Goal: Contribute content: Contribute content

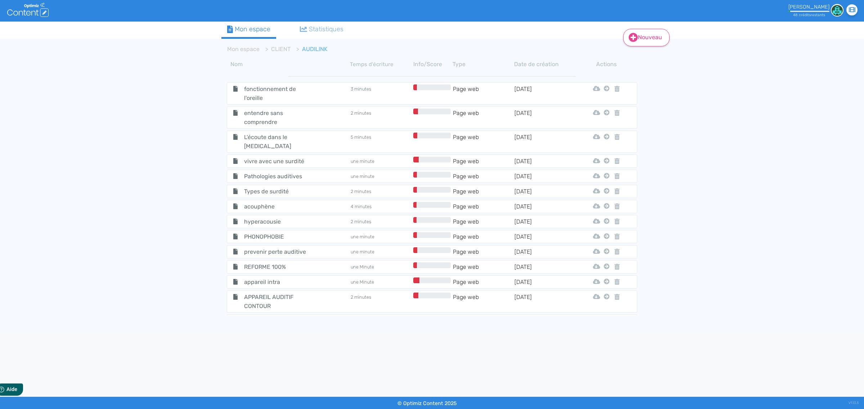
click at [644, 37] on link "Nouveau" at bounding box center [646, 38] width 46 height 18
click at [274, 50] on link "CLIENT" at bounding box center [280, 49] width 19 height 7
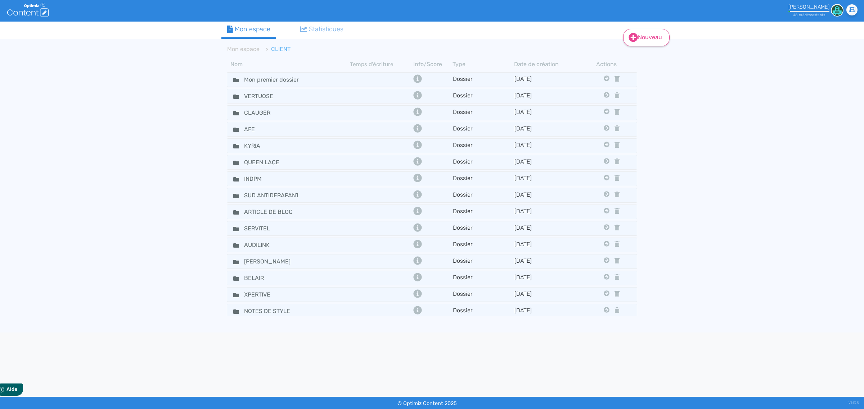
click at [638, 43] on link "Nouveau" at bounding box center [646, 38] width 46 height 18
click at [643, 74] on button "Dossier" at bounding box center [651, 74] width 58 height 12
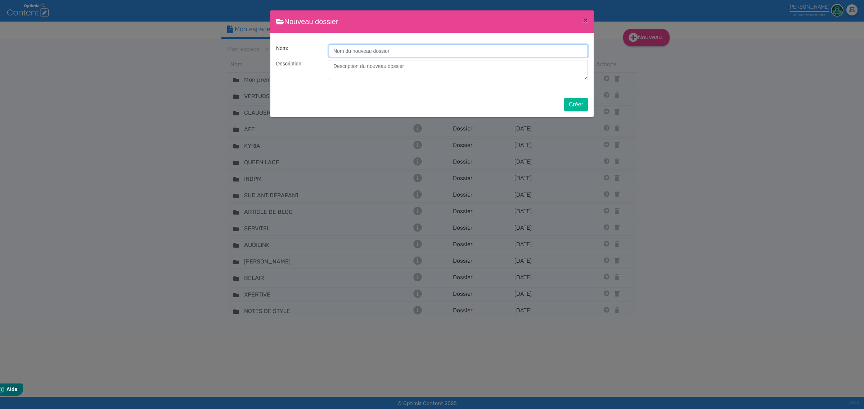
click at [384, 51] on input "Description:" at bounding box center [458, 51] width 259 height 13
type input "VINCENT ENTREPRISE"
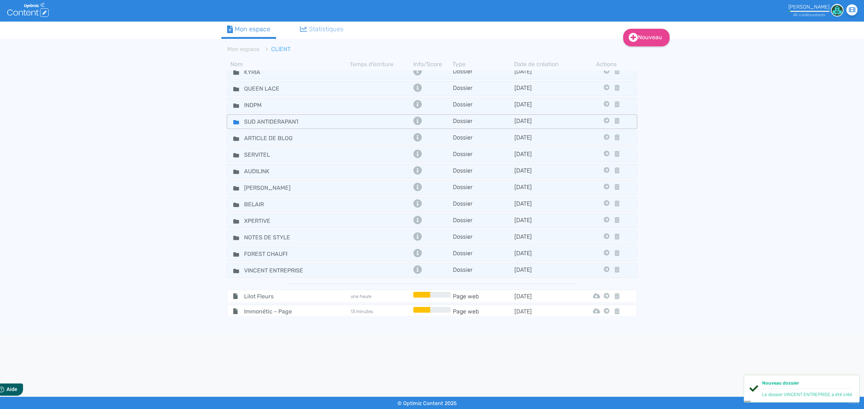
scroll to position [68, 0]
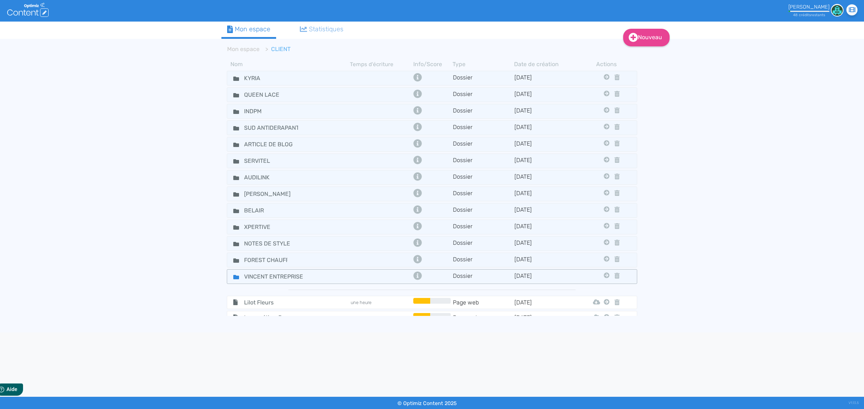
click at [315, 281] on div "VINCENT ENTREPRISE" at bounding box center [289, 277] width 122 height 10
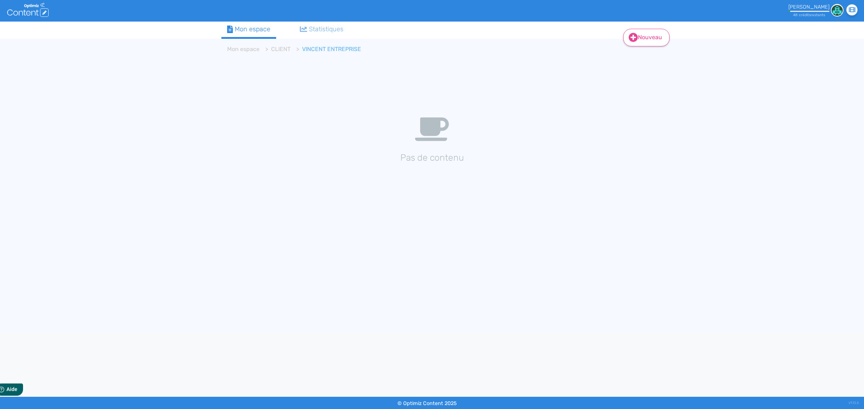
click at [639, 35] on link "Nouveau" at bounding box center [646, 38] width 46 height 18
click at [655, 54] on button "Contenu" at bounding box center [651, 56] width 58 height 12
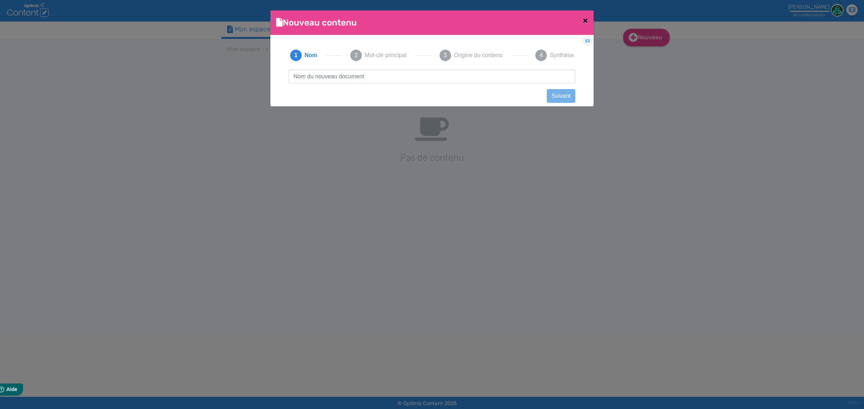
click at [581, 21] on button "×" at bounding box center [585, 20] width 17 height 20
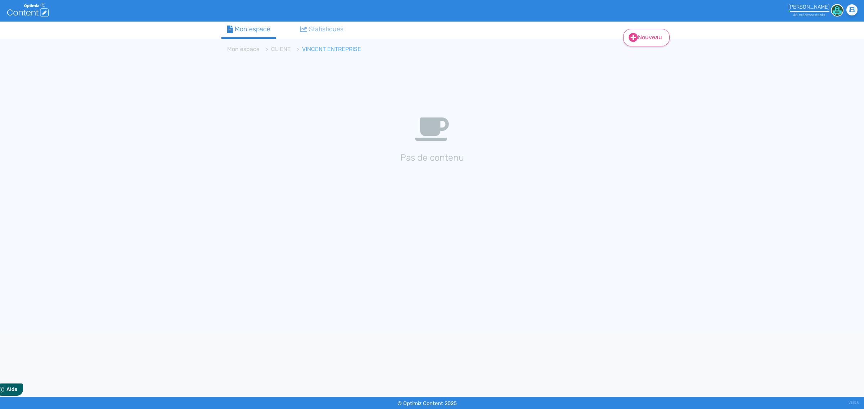
click at [630, 40] on icon at bounding box center [633, 37] width 9 height 9
click at [640, 55] on button "Contenu" at bounding box center [651, 56] width 58 height 12
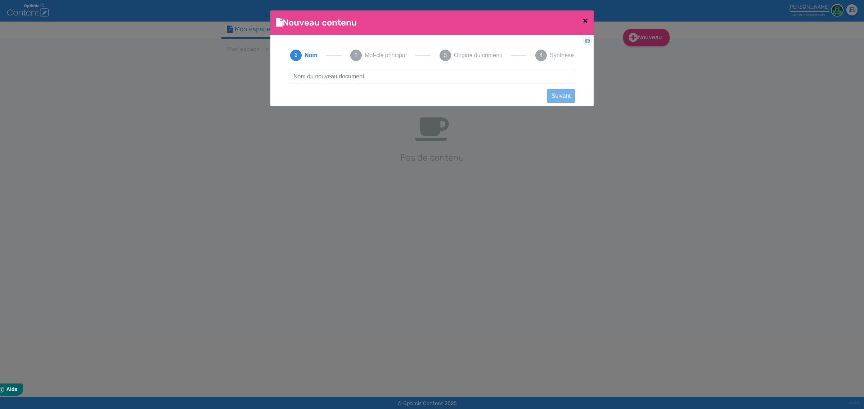
click at [586, 17] on span "×" at bounding box center [585, 20] width 5 height 10
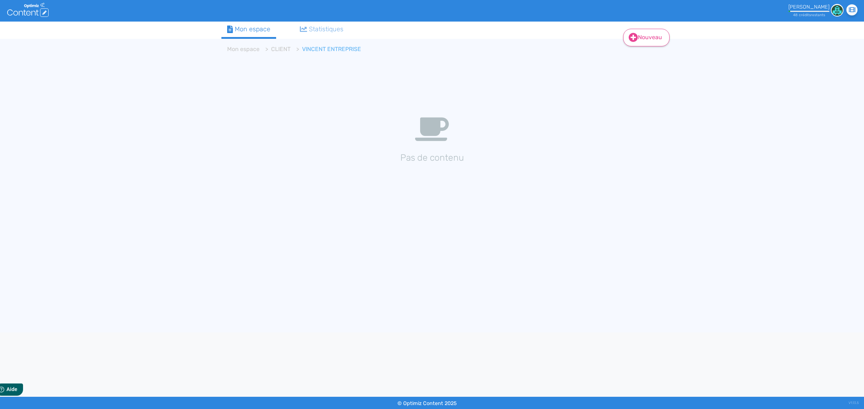
click at [636, 35] on icon at bounding box center [632, 37] width 9 height 9
click at [654, 56] on button "Contenu" at bounding box center [651, 56] width 58 height 12
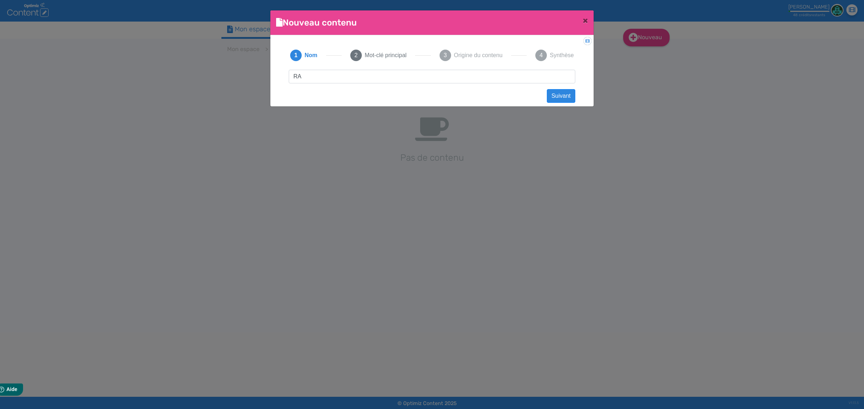
type input "R"
type input "ravalement de façade [GEOGRAPHIC_DATA]"
click button "Suivant" at bounding box center [561, 96] width 28 height 14
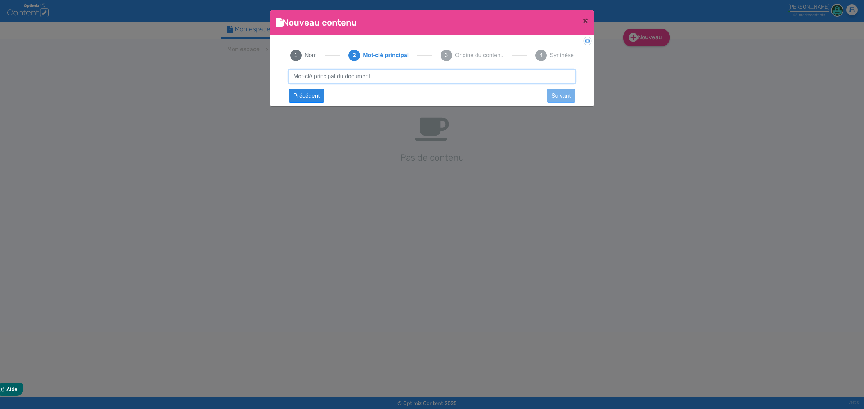
type input "i"
click at [310, 101] on button "Précédent" at bounding box center [307, 96] width 36 height 14
drag, startPoint x: 375, startPoint y: 76, endPoint x: 313, endPoint y: 82, distance: 61.8
click at [313, 82] on input "ravalement de façade [GEOGRAPHIC_DATA]" at bounding box center [432, 77] width 286 height 14
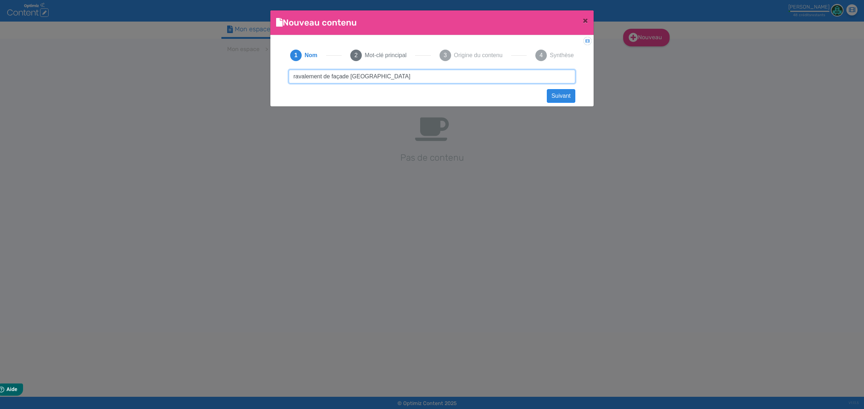
drag, startPoint x: 349, startPoint y: 78, endPoint x: 241, endPoint y: 92, distance: 108.5
click at [241, 92] on ngb-modal-window "Nouveau contenu × Didacticiel: Créer un document 1 Nom 2 Mot-clé principal 3 Or…" at bounding box center [432, 204] width 864 height 409
type input "isolation combles [GEOGRAPHIC_DATA]"
click button "Suivant" at bounding box center [561, 96] width 28 height 14
type input "isolation comble [GEOGRAPHIC_DATA]"
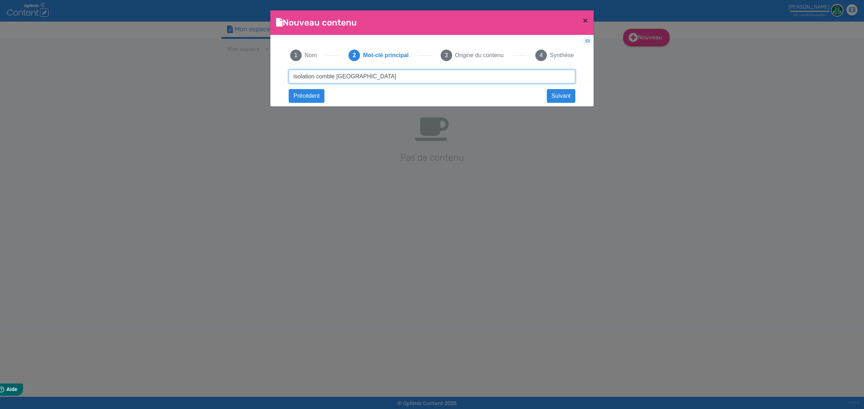
click button "Suivant" at bounding box center [0, 0] width 0 height 0
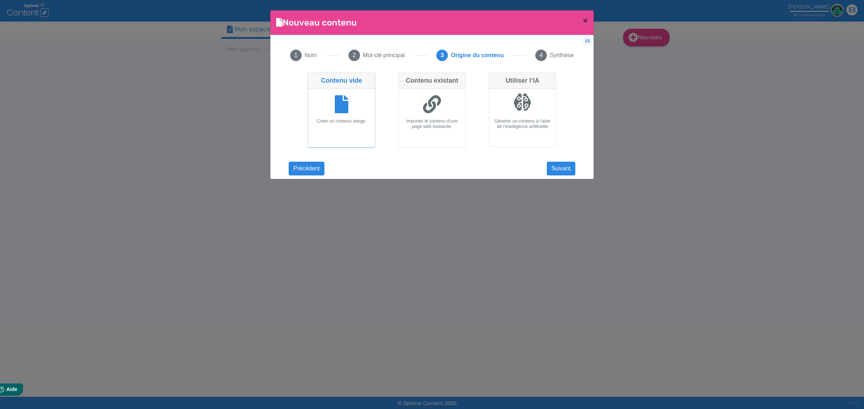
click at [422, 98] on div at bounding box center [431, 105] width 61 height 27
click at [403, 77] on input "Contenu existant Importer le contenu d'une page web existante." at bounding box center [400, 75] width 5 height 5
radio input "true"
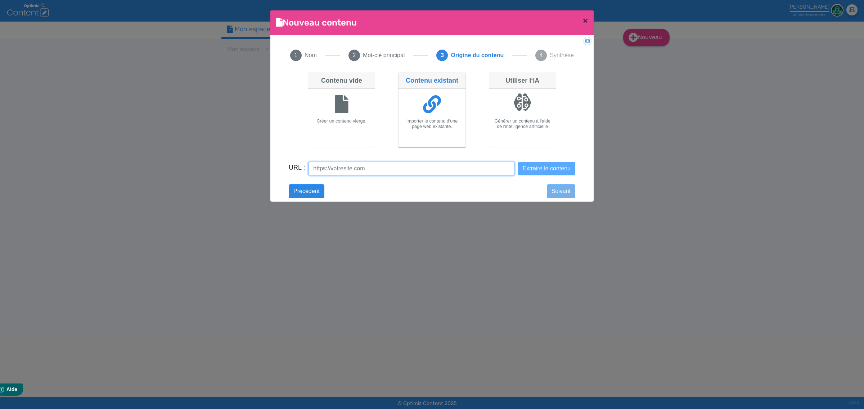
click at [339, 168] on input "URL :" at bounding box center [410, 169] width 205 height 14
paste input "[URL][DOMAIN_NAME]"
type input "[URL][DOMAIN_NAME]"
click at [542, 167] on button "Extraire le contenu" at bounding box center [546, 169] width 57 height 14
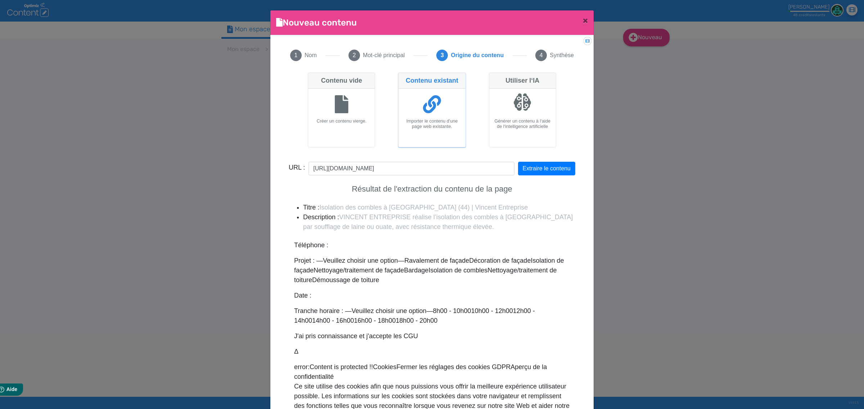
scroll to position [44, 0]
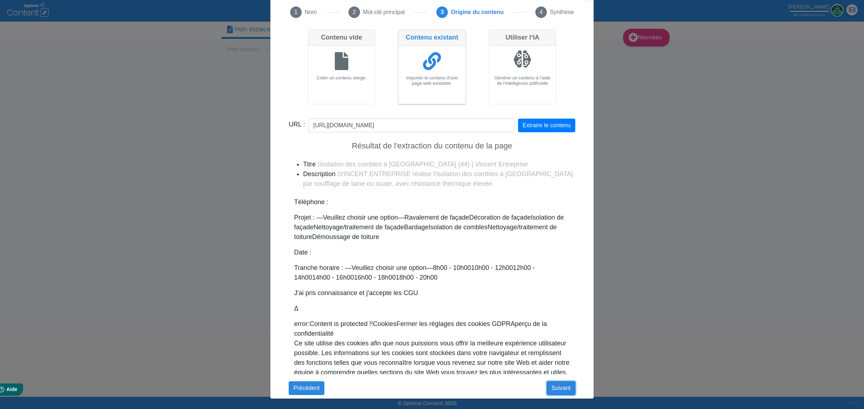
click at [558, 382] on button "Suivant" at bounding box center [561, 389] width 28 height 14
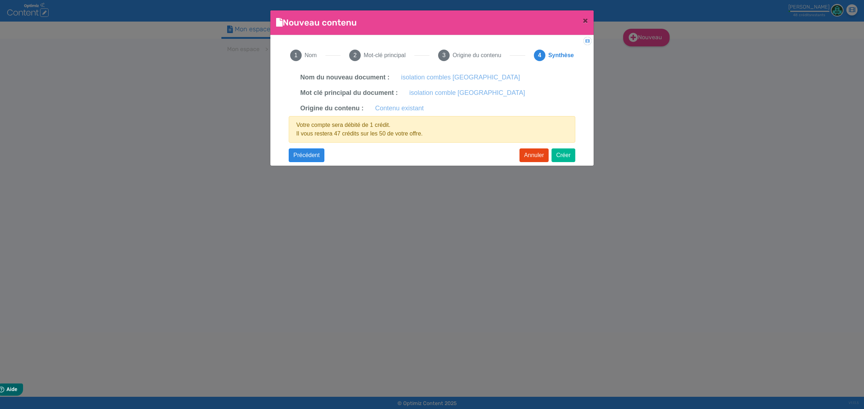
scroll to position [0, 0]
click at [566, 155] on button "Créer" at bounding box center [563, 156] width 24 height 14
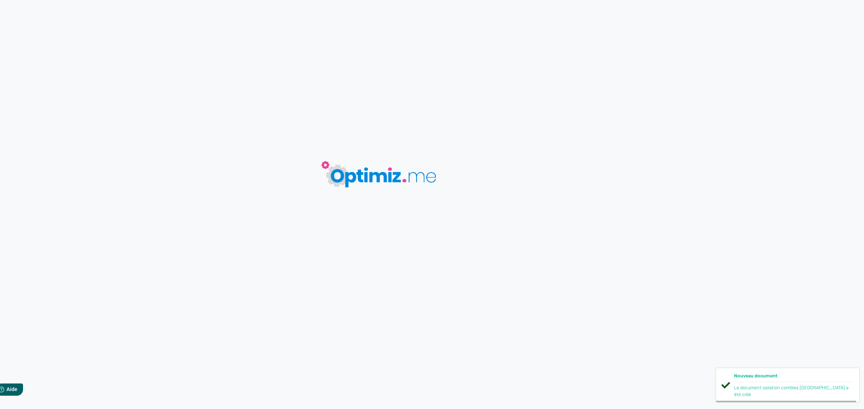
type input "isolation combles [GEOGRAPHIC_DATA]"
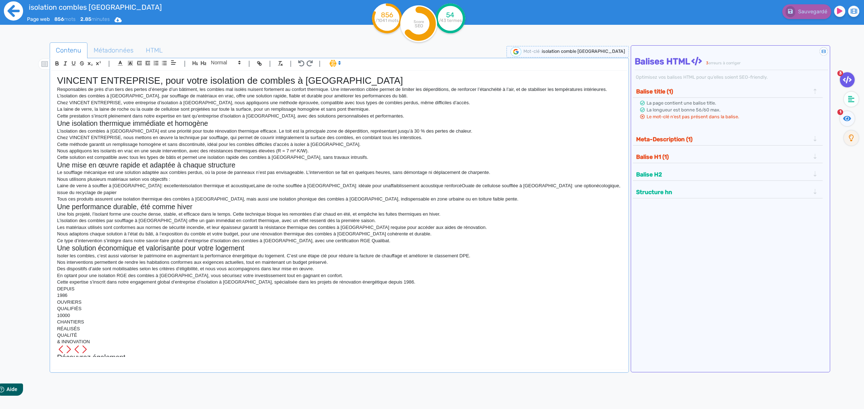
click at [15, 14] on icon at bounding box center [13, 10] width 19 height 19
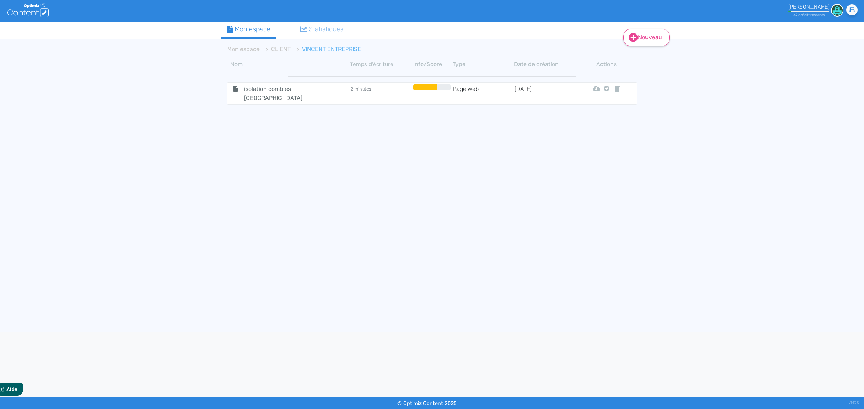
click at [632, 45] on link "Nouveau" at bounding box center [646, 38] width 46 height 18
click at [638, 56] on button "Contenu" at bounding box center [651, 56] width 58 height 12
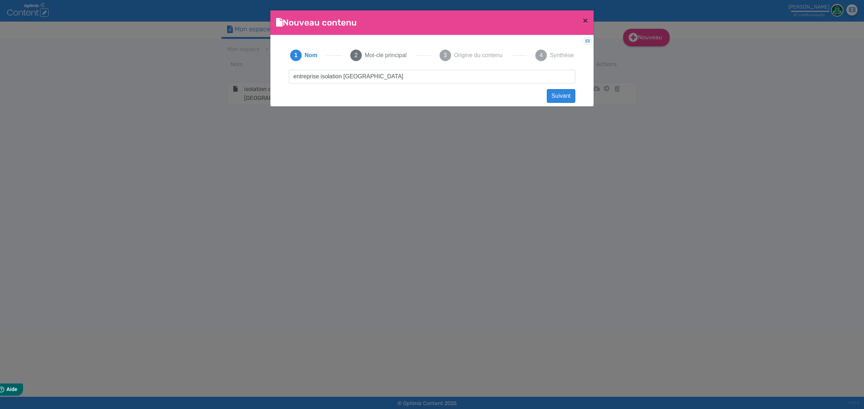
type input "entreprise isolation [GEOGRAPHIC_DATA]"
click at [556, 96] on button "Suivant" at bounding box center [561, 96] width 28 height 14
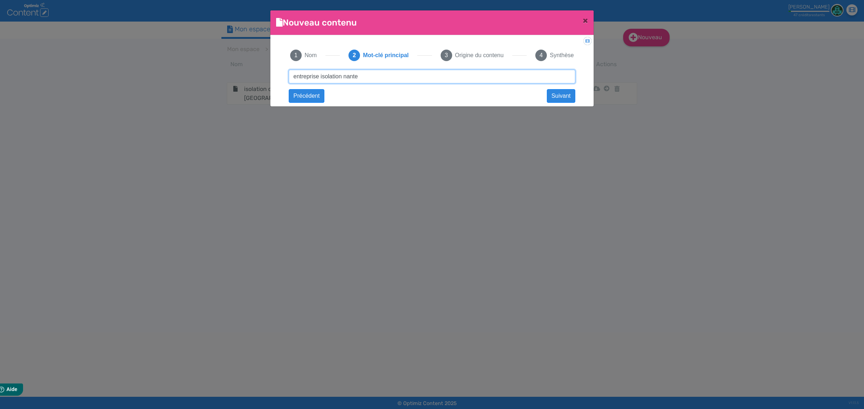
type input "entreprise isolation [GEOGRAPHIC_DATA]"
click button "Suivant" at bounding box center [0, 0] width 0 height 0
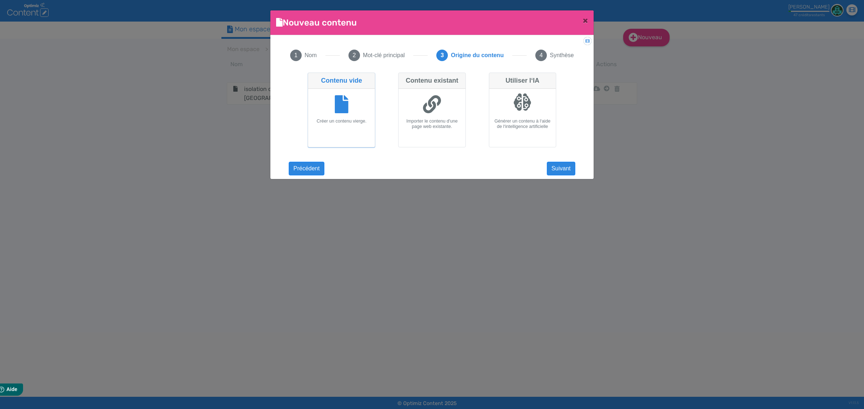
click at [441, 119] on h6 "Importer le contenu d'une page web existante." at bounding box center [431, 124] width 61 height 11
click at [403, 77] on input "Contenu existant Importer le contenu d'une page web existante." at bounding box center [400, 75] width 5 height 5
radio input "true"
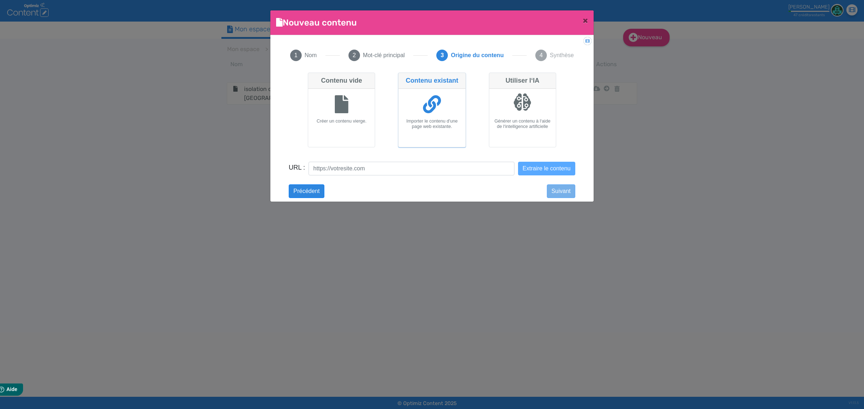
click at [380, 177] on form "URL : Extraire le contenu" at bounding box center [432, 173] width 286 height 23
click at [368, 172] on input "URL :" at bounding box center [410, 169] width 205 height 14
paste input "entreprise isolation [GEOGRAPHIC_DATA]"
click at [432, 166] on input "entreprise isolation [GEOGRAPHIC_DATA]" at bounding box center [410, 169] width 205 height 14
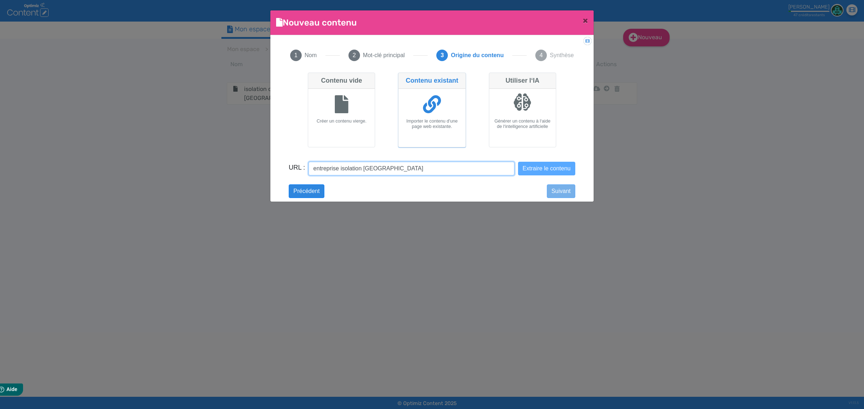
click at [432, 166] on input "entreprise isolation [GEOGRAPHIC_DATA]" at bounding box center [410, 169] width 205 height 14
paste input "[URL][DOMAIN_NAME]"
type input "[URL][DOMAIN_NAME]"
click at [531, 173] on button "Extraire le contenu" at bounding box center [546, 169] width 57 height 14
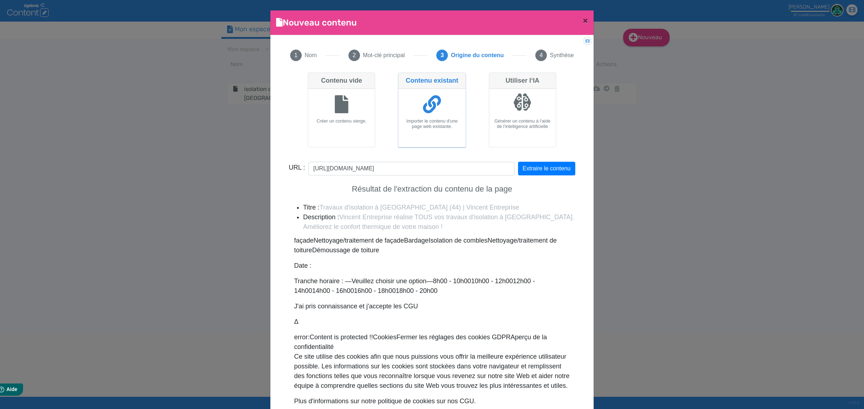
scroll to position [44, 0]
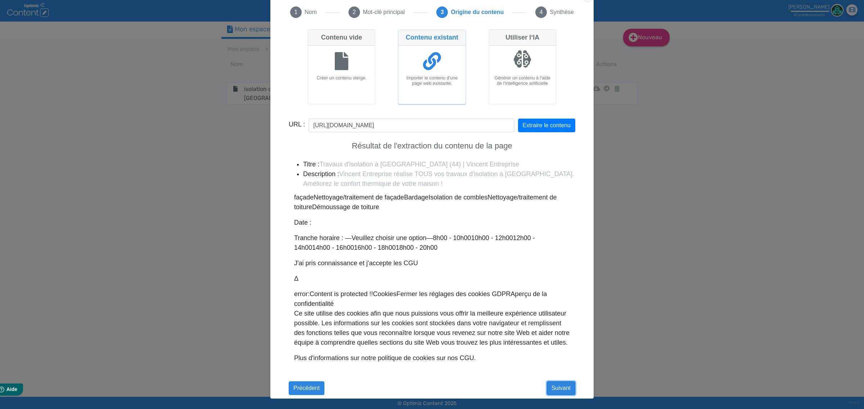
click at [558, 386] on button "Suivant" at bounding box center [561, 389] width 28 height 14
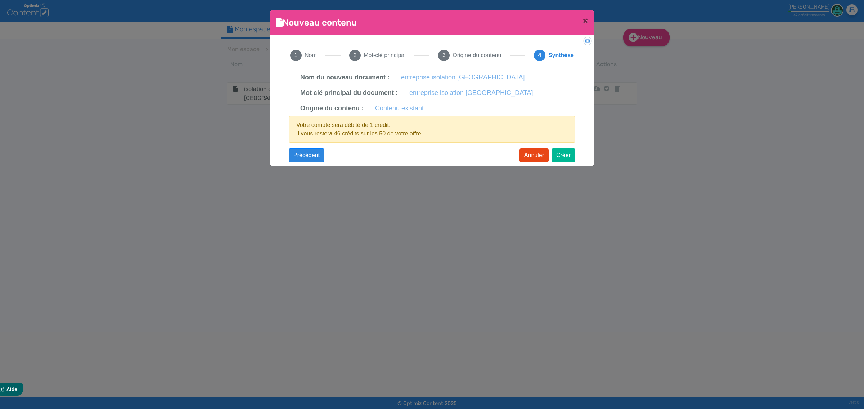
scroll to position [0, 0]
click at [554, 153] on button "Créer" at bounding box center [563, 156] width 24 height 14
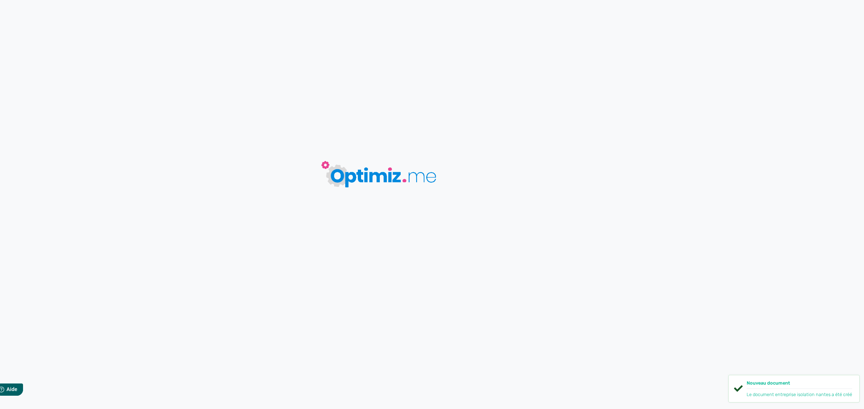
type input "entreprise isolation [GEOGRAPHIC_DATA]"
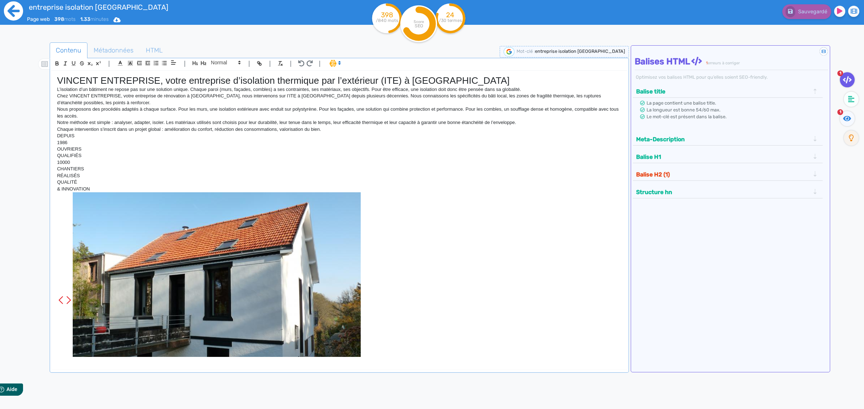
click at [11, 10] on icon at bounding box center [14, 11] width 20 height 20
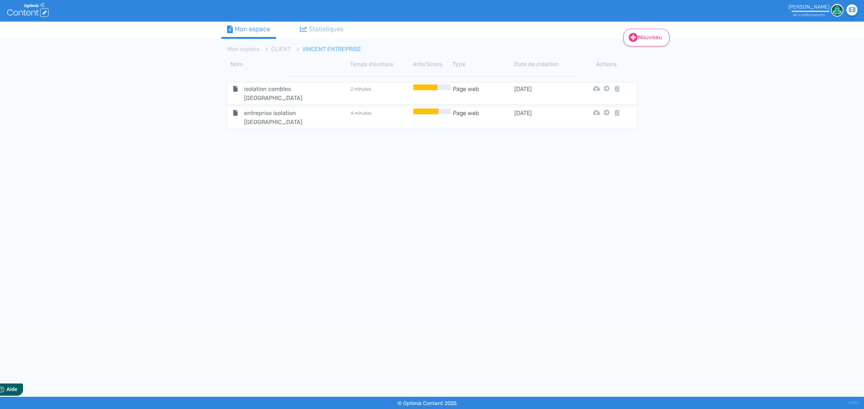
click at [638, 35] on link "Nouveau" at bounding box center [646, 38] width 46 height 18
click at [638, 49] on div "Contenu Dossier" at bounding box center [651, 64] width 58 height 35
click at [638, 55] on button "Contenu" at bounding box center [651, 56] width 58 height 12
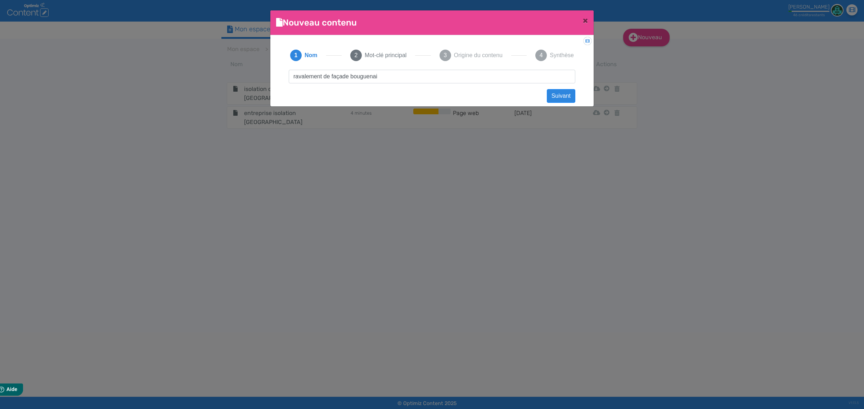
type input "ravalement de façade bouguenais"
click button "Suivant" at bounding box center [561, 96] width 28 height 14
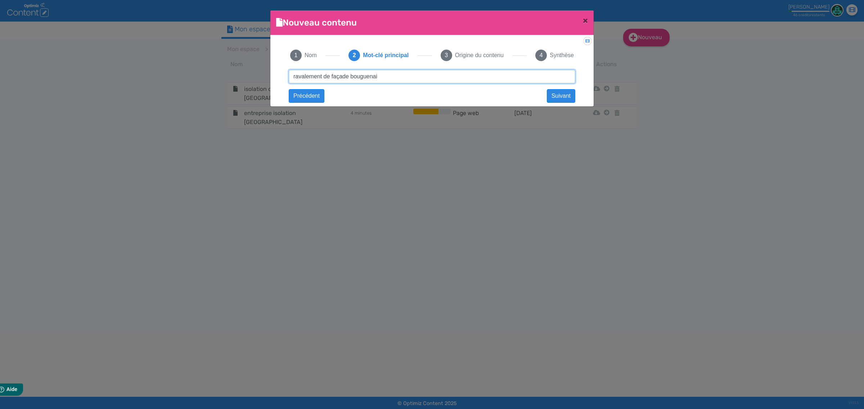
type input "ravalement de façade bouguenais"
click button "Suivant" at bounding box center [0, 0] width 0 height 0
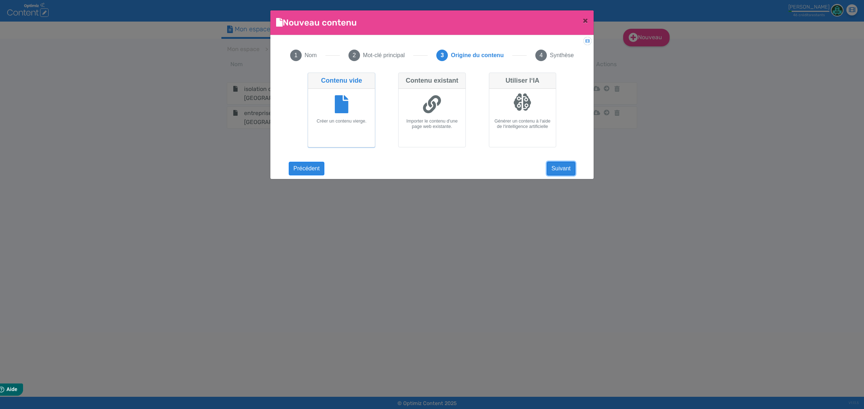
click at [560, 169] on button "Suivant" at bounding box center [561, 169] width 28 height 14
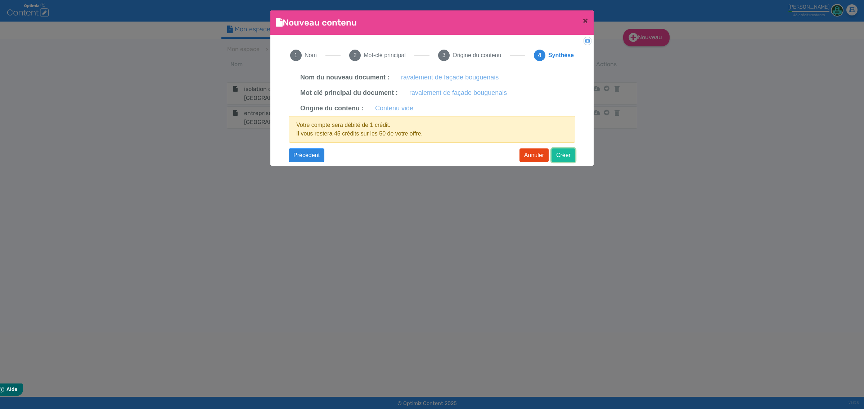
click at [560, 154] on button "Créer" at bounding box center [563, 156] width 24 height 14
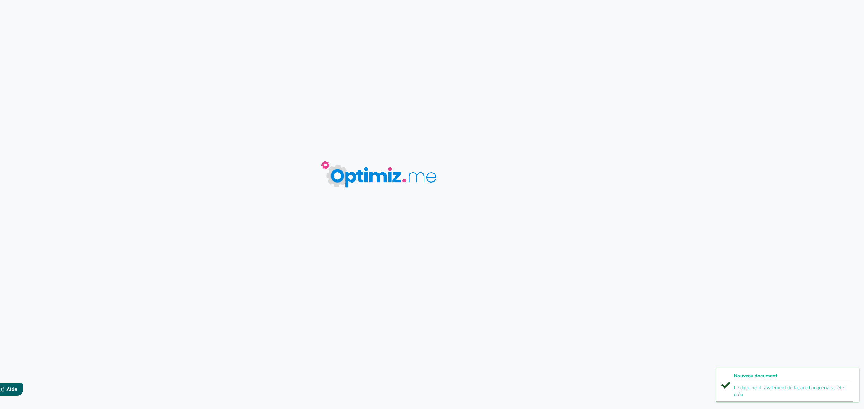
type input "ravalement de façade bouguenais"
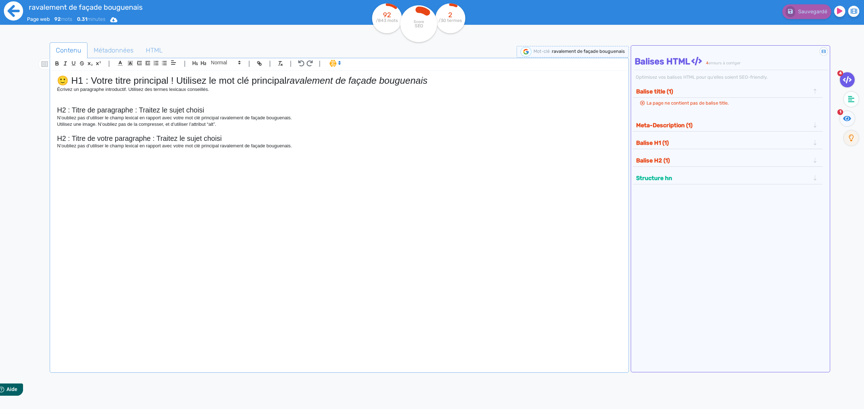
click at [9, 6] on icon at bounding box center [13, 10] width 19 height 19
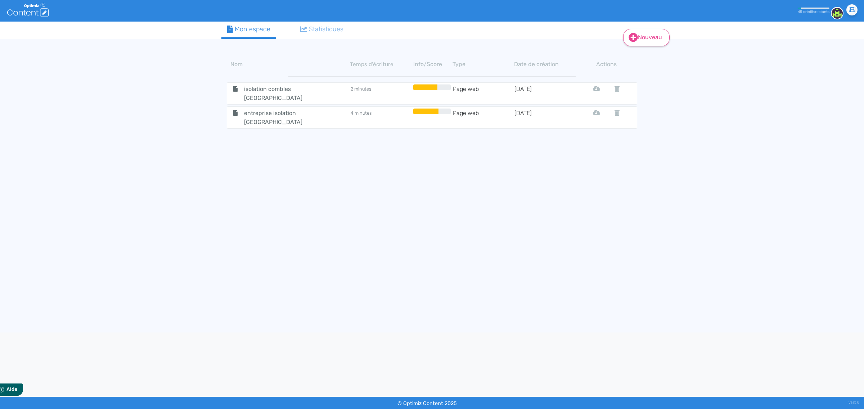
click at [644, 39] on link "Nouveau" at bounding box center [646, 38] width 46 height 18
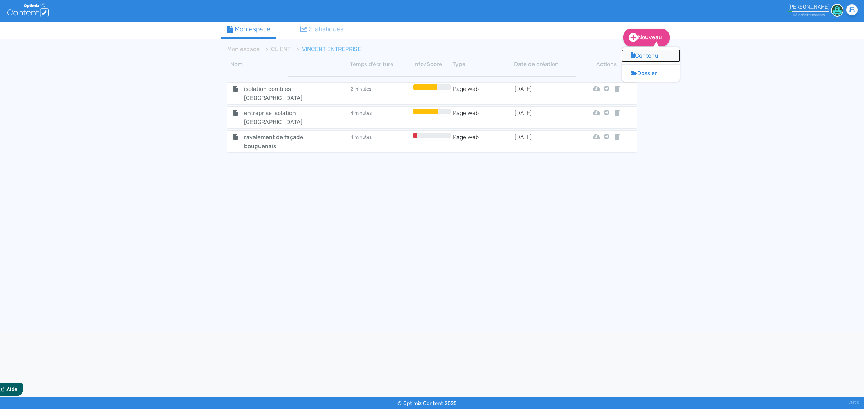
click at [647, 56] on button "Contenu" at bounding box center [651, 56] width 58 height 12
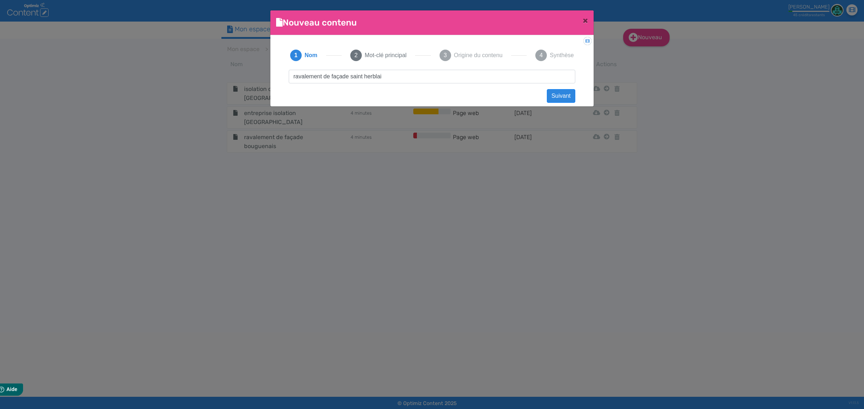
type input "ravalement de façade saint herblain"
click button "Suivant" at bounding box center [561, 96] width 28 height 14
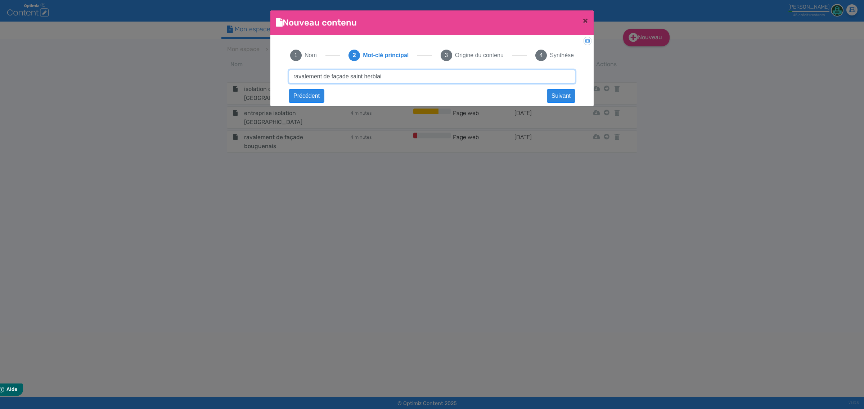
type input "ravalement de façade saint herblain"
click button "Suivant" at bounding box center [0, 0] width 0 height 0
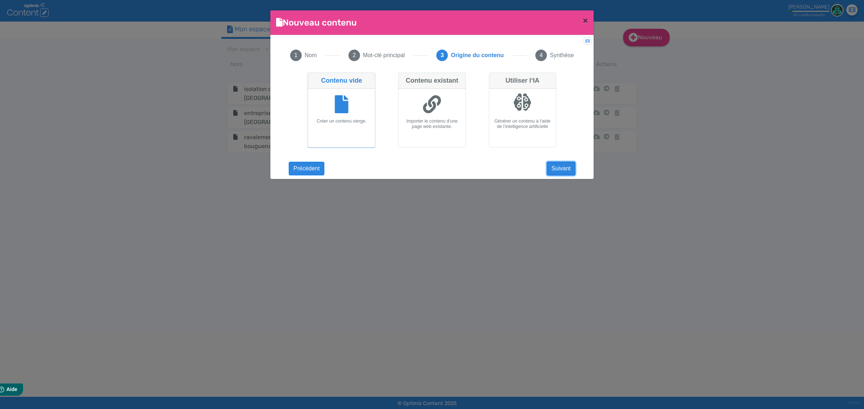
click at [556, 167] on button "Suivant" at bounding box center [561, 169] width 28 height 14
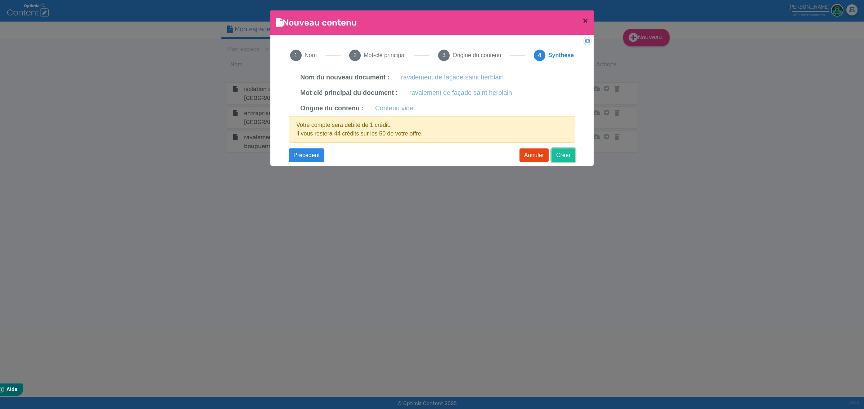
click at [558, 160] on button "Créer" at bounding box center [563, 156] width 24 height 14
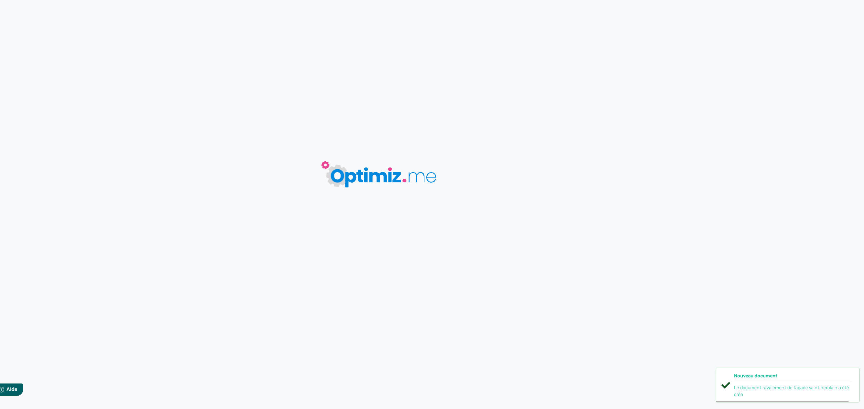
type input "ravalement de façade saint herblain"
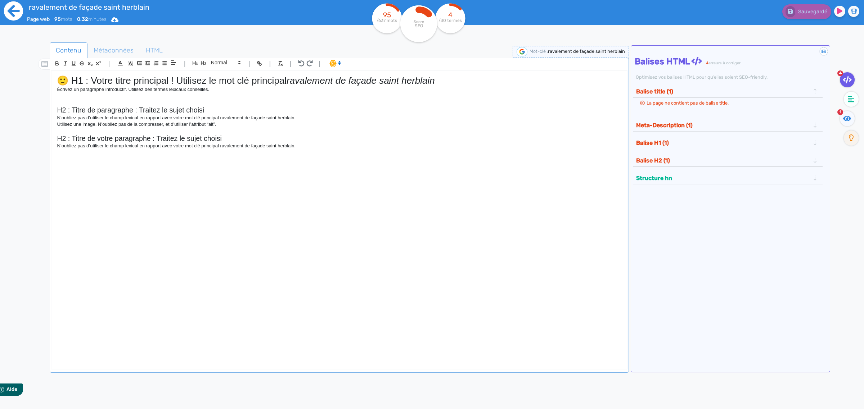
click at [15, 9] on icon at bounding box center [13, 10] width 19 height 19
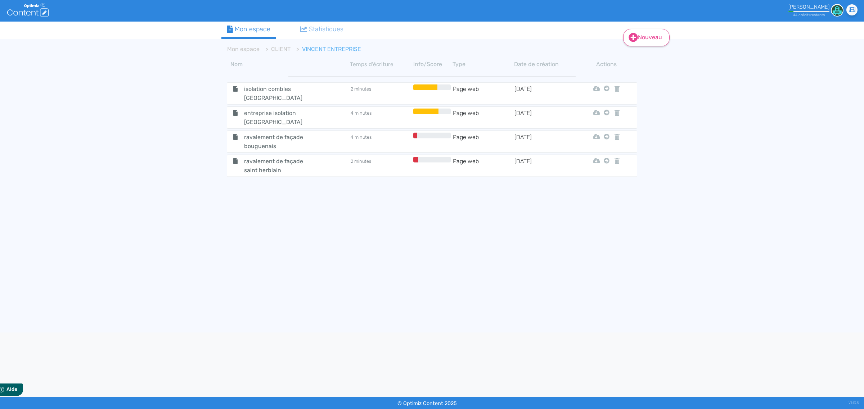
click at [640, 35] on link "Nouveau" at bounding box center [646, 38] width 46 height 18
click at [637, 59] on button "Contenu" at bounding box center [651, 56] width 58 height 12
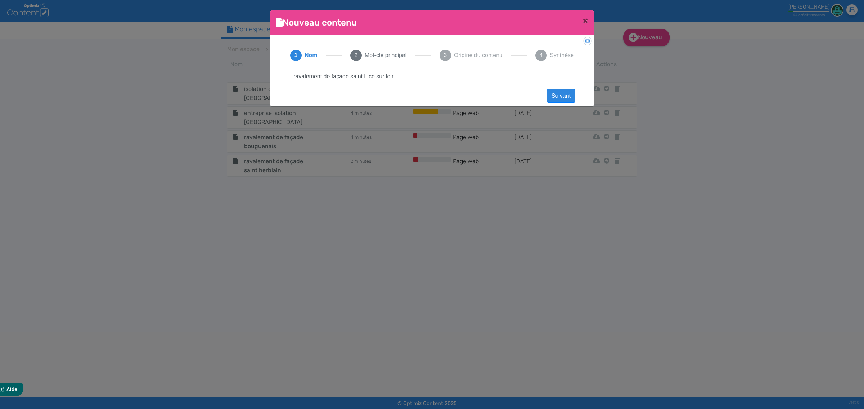
type input "ravalement de façade [GEOGRAPHIC_DATA]"
click button "Suivant" at bounding box center [561, 96] width 28 height 14
click at [555, 95] on button "Suivant" at bounding box center [561, 96] width 28 height 14
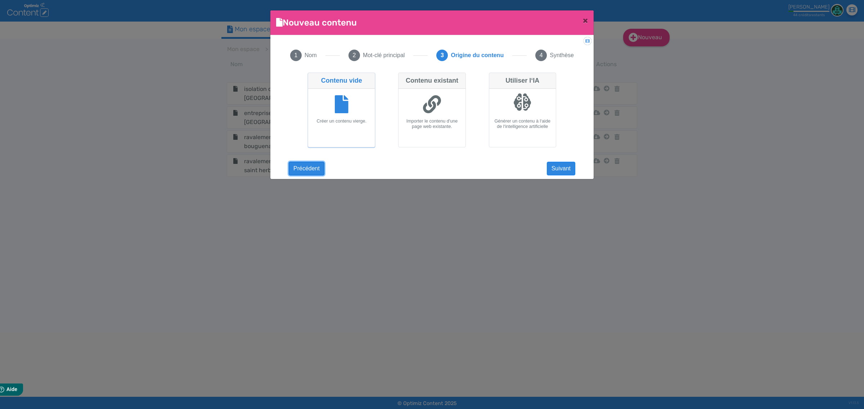
click at [304, 165] on button "Précédent" at bounding box center [307, 169] width 36 height 14
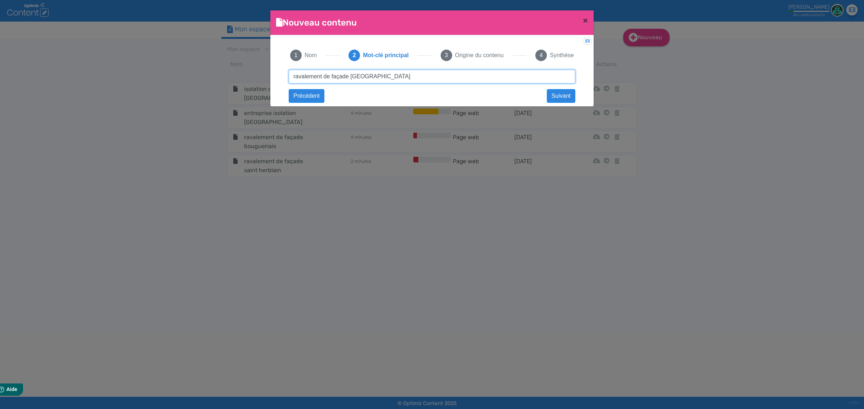
click at [363, 76] on input "ravalement de façade [GEOGRAPHIC_DATA]" at bounding box center [432, 77] width 286 height 14
type input "ravalement de façade [GEOGRAPHIC_DATA]"
click at [310, 94] on button "Précédent" at bounding box center [307, 96] width 36 height 14
click at [563, 87] on div "ravalement de façade saint luce sur loire Suivant ravalement de façade sainte l…" at bounding box center [431, 83] width 301 height 27
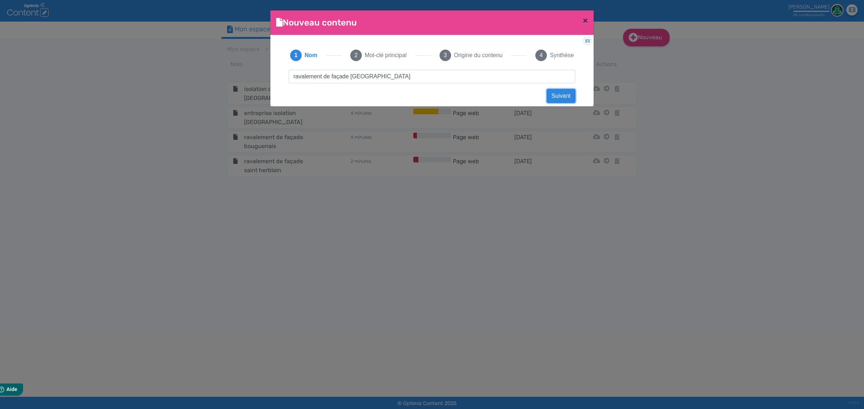
click at [556, 96] on button "Suivant" at bounding box center [561, 96] width 28 height 14
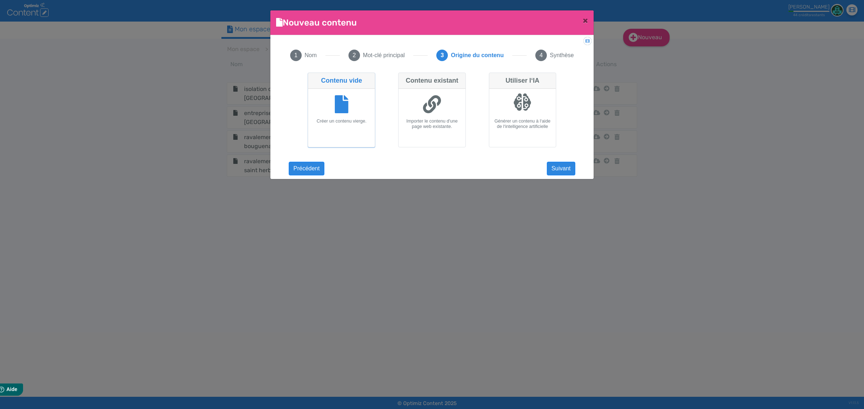
click at [551, 159] on div "ravalement de façade saint luce sur loire Suivant ravalement de façade sainte l…" at bounding box center [431, 119] width 301 height 99
click at [552, 165] on button "Suivant" at bounding box center [561, 169] width 28 height 14
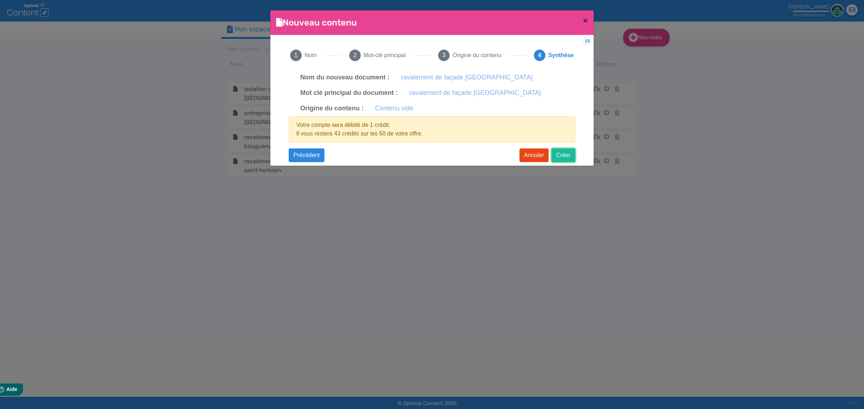
click at [565, 154] on button "Créer" at bounding box center [563, 156] width 24 height 14
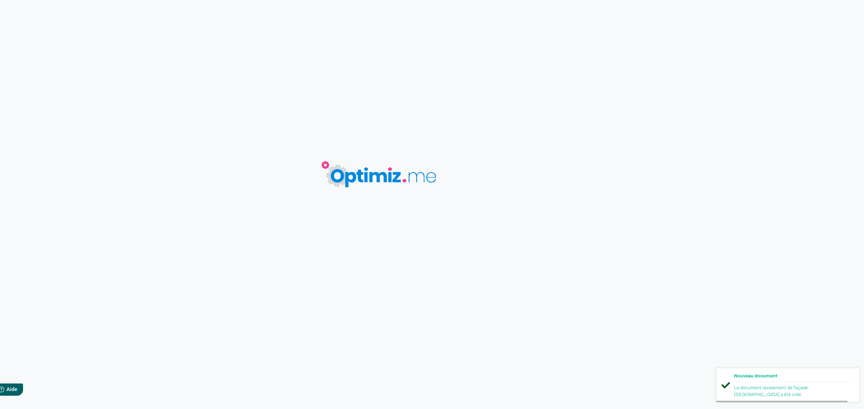
type input "ravalement de façade [GEOGRAPHIC_DATA]"
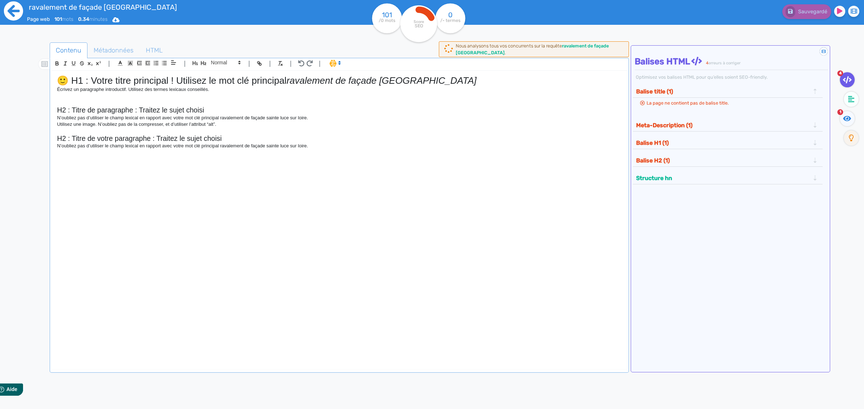
click at [9, 10] on icon at bounding box center [14, 11] width 20 height 20
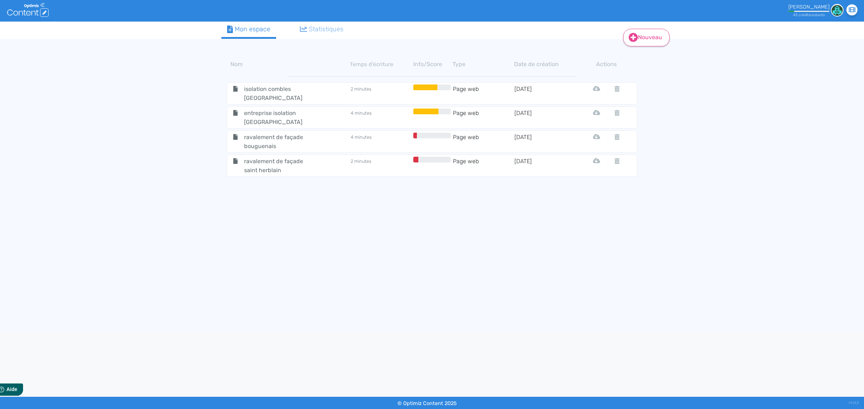
click at [643, 39] on link "Nouveau" at bounding box center [646, 38] width 46 height 18
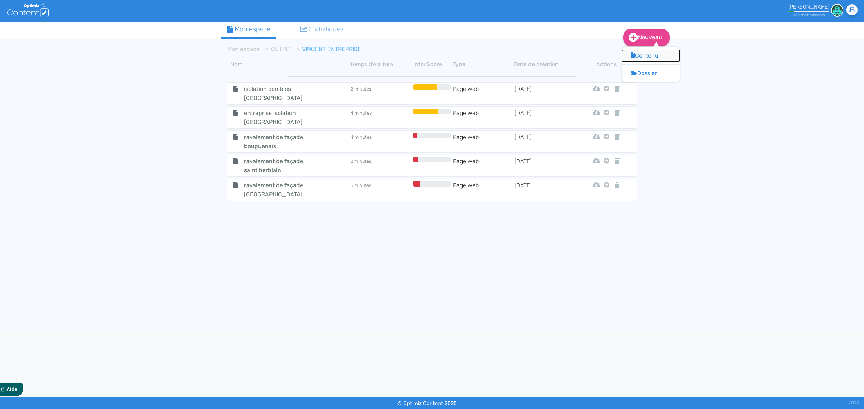
click at [642, 54] on button "Contenu" at bounding box center [651, 56] width 58 height 12
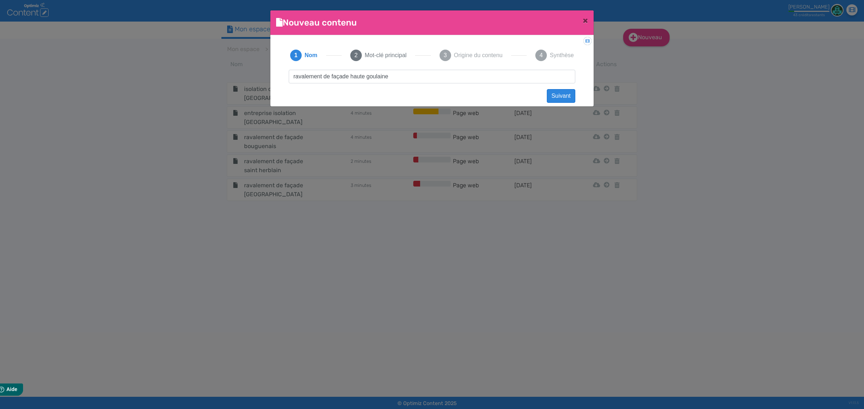
type input "ravalement de façade haute goulaine"
click at [556, 95] on button "Suivant" at bounding box center [561, 96] width 28 height 14
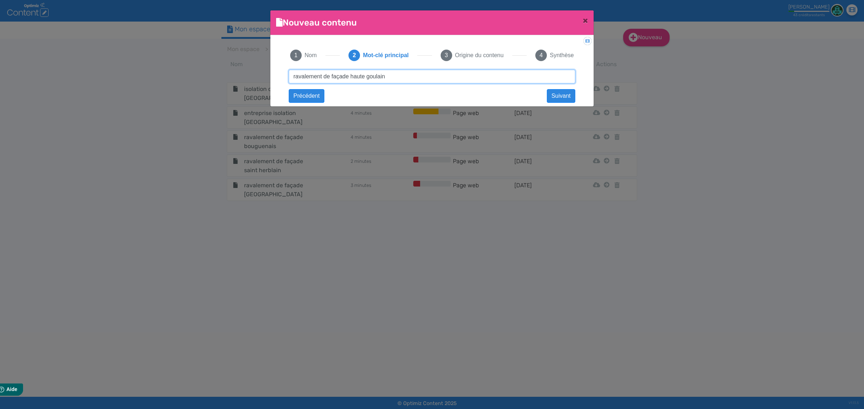
type input "ravalement de façade haute goulaine"
click button "Suivant" at bounding box center [0, 0] width 0 height 0
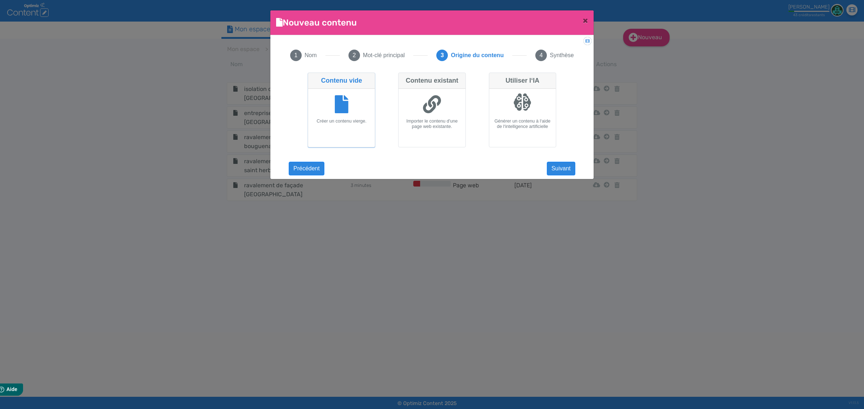
click at [576, 173] on div "Didacticiel: Créer un document 1 Nom 2 Mot-clé principal 3 Origine du contenu 4…" at bounding box center [431, 105] width 323 height 140
click at [562, 172] on button "Suivant" at bounding box center [561, 169] width 28 height 14
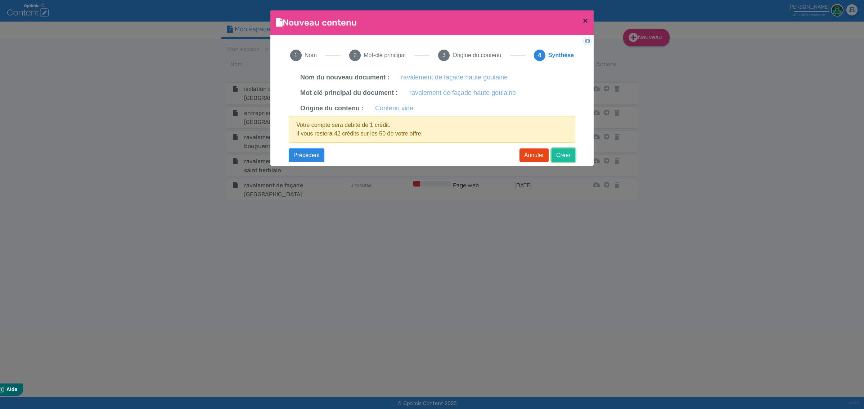
click at [558, 157] on button "Créer" at bounding box center [563, 156] width 24 height 14
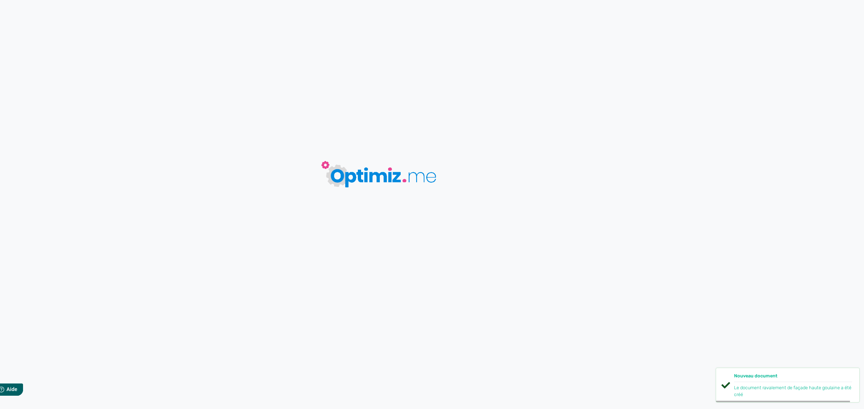
type input "ravalement de façade haute goulaine"
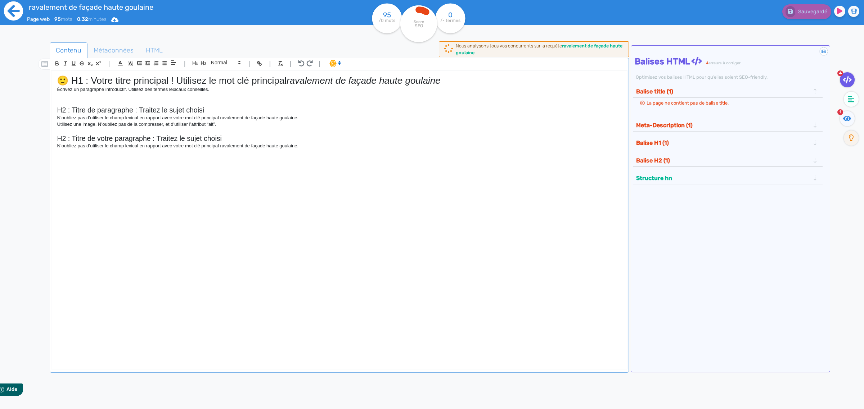
click at [15, 12] on icon at bounding box center [14, 11] width 20 height 20
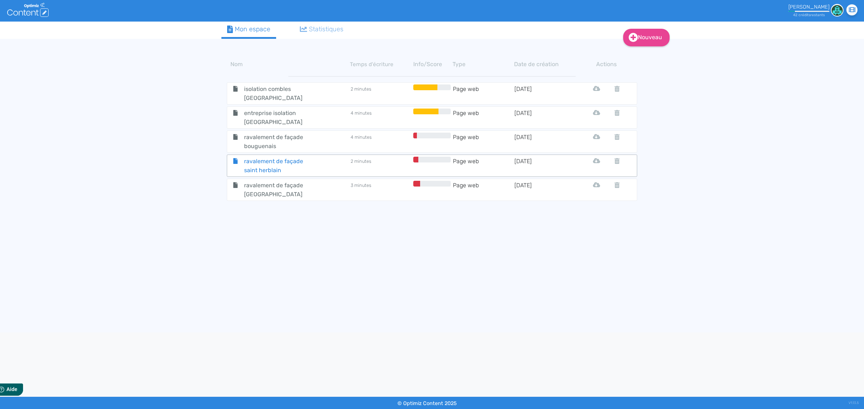
click at [313, 157] on span "ravalement de façade saint herblain" at bounding box center [279, 166] width 81 height 18
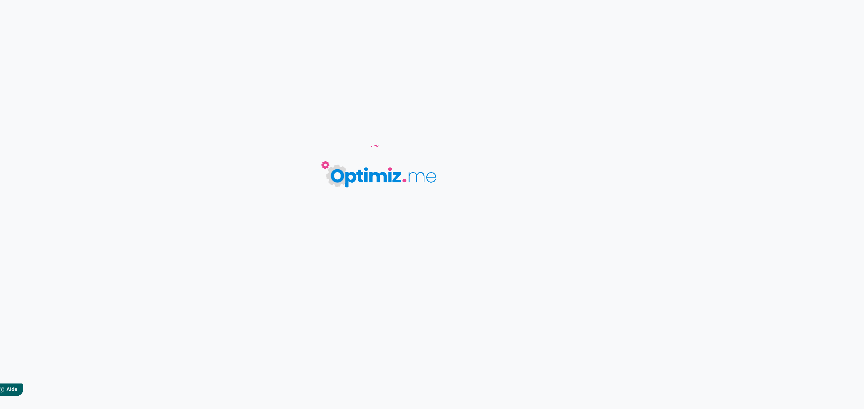
click at [313, 153] on img at bounding box center [383, 173] width 162 height 61
type input "ravalement de façade saint herblain"
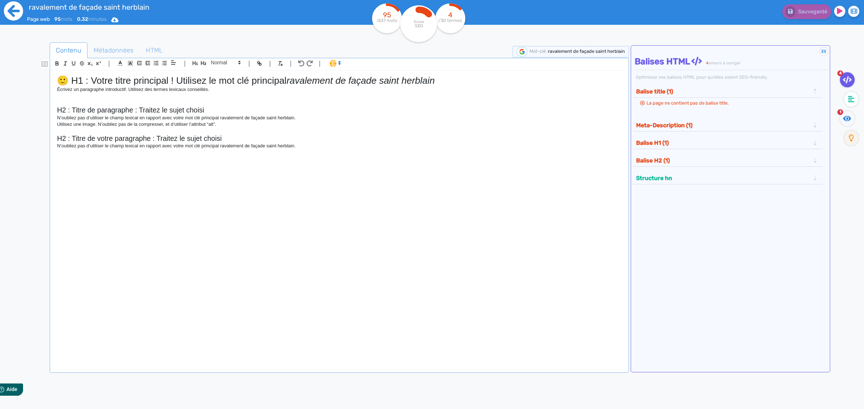
click at [15, 13] on icon at bounding box center [13, 10] width 19 height 19
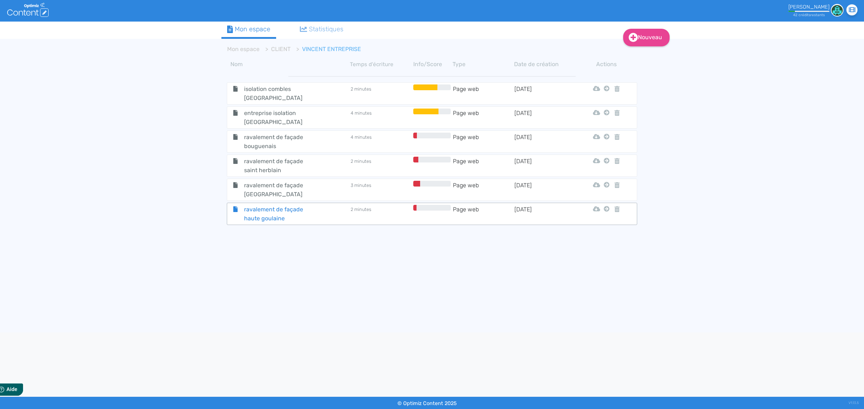
click at [330, 205] on div "ravalement de façade haute goulaine" at bounding box center [289, 214] width 122 height 18
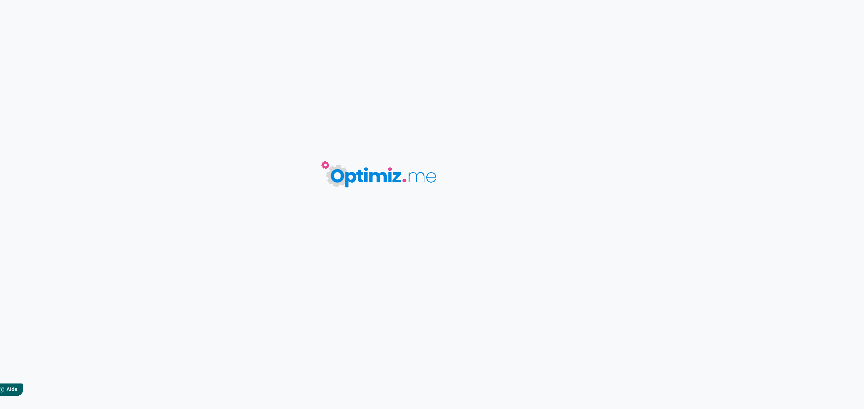
type input "ravalement de façade haute goulaine"
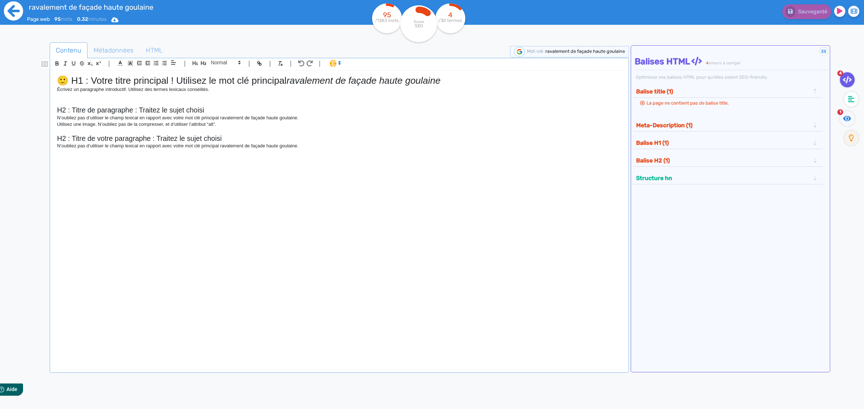
click at [18, 10] on icon at bounding box center [14, 11] width 20 height 20
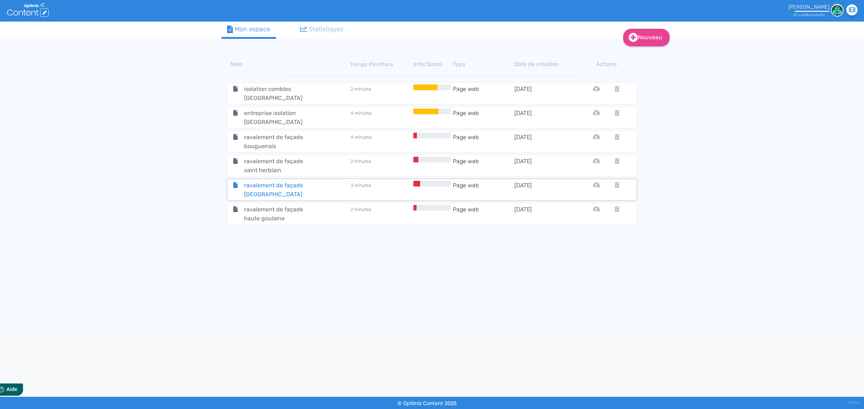
click at [297, 181] on span "ravalement de façade [GEOGRAPHIC_DATA]" at bounding box center [279, 190] width 81 height 18
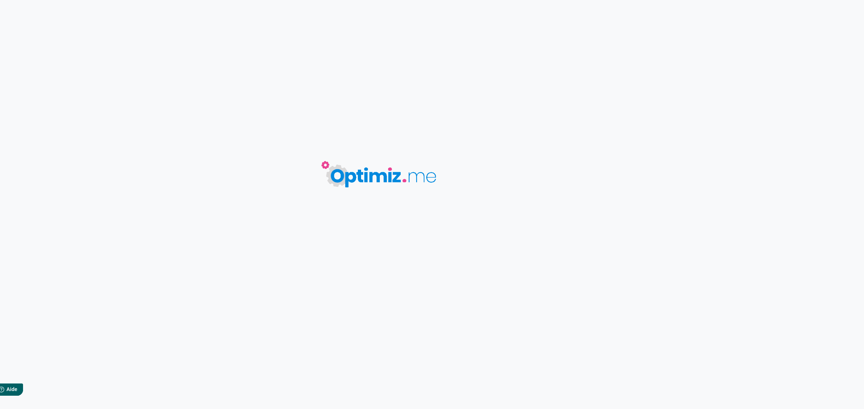
type input "ravalement de façade [GEOGRAPHIC_DATA]"
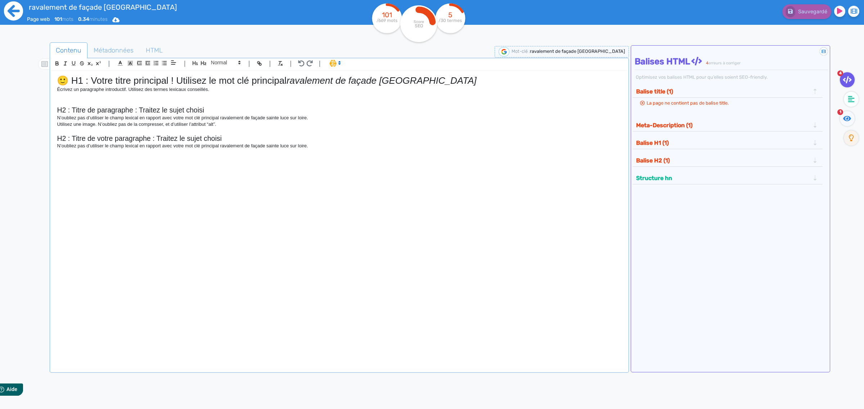
click at [10, 14] on icon at bounding box center [14, 11] width 20 height 20
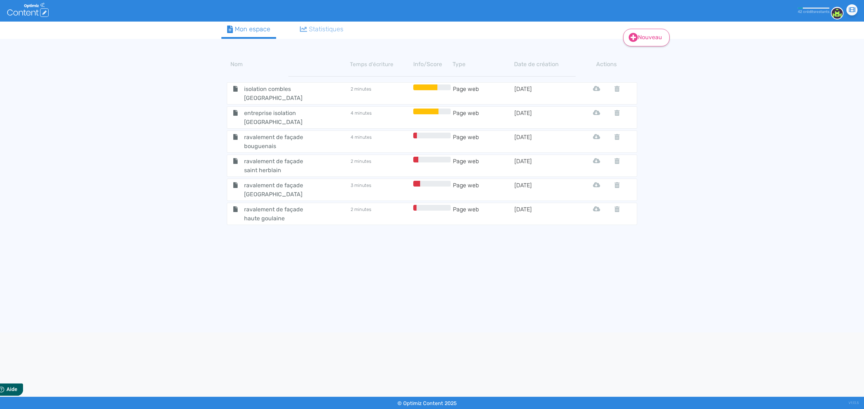
click at [653, 35] on link "Nouveau" at bounding box center [646, 38] width 46 height 18
click at [647, 54] on button "Contenu" at bounding box center [651, 56] width 58 height 12
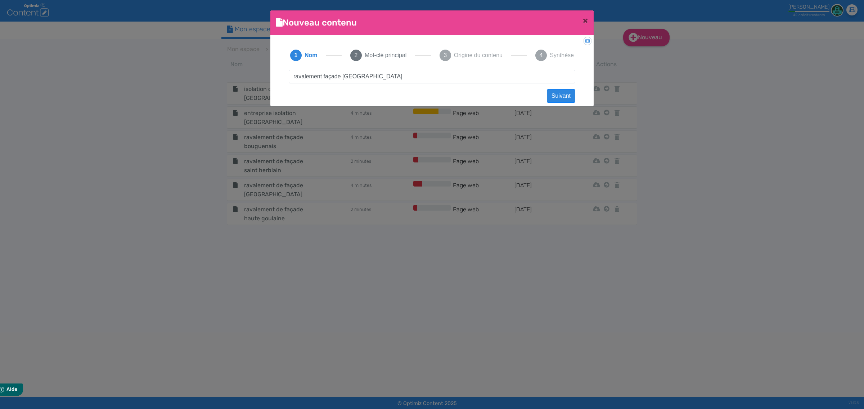
type input "ravalement façade [GEOGRAPHIC_DATA]"
click button "Suivant" at bounding box center [561, 96] width 28 height 14
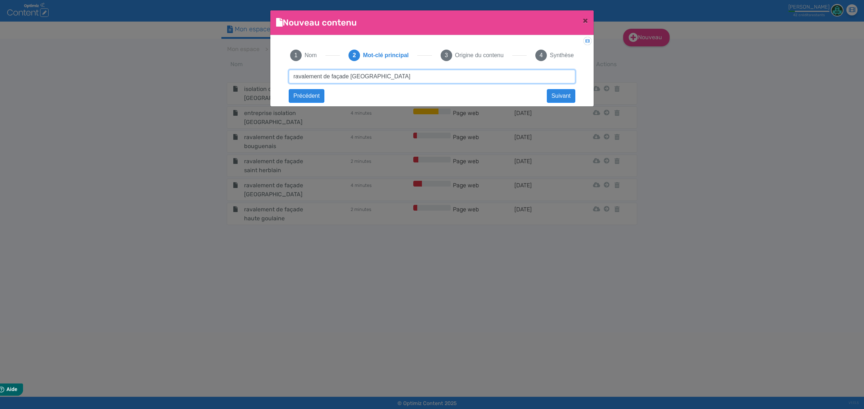
type input "ravalement de façade [GEOGRAPHIC_DATA]"
click button "Suivant" at bounding box center [0, 0] width 0 height 0
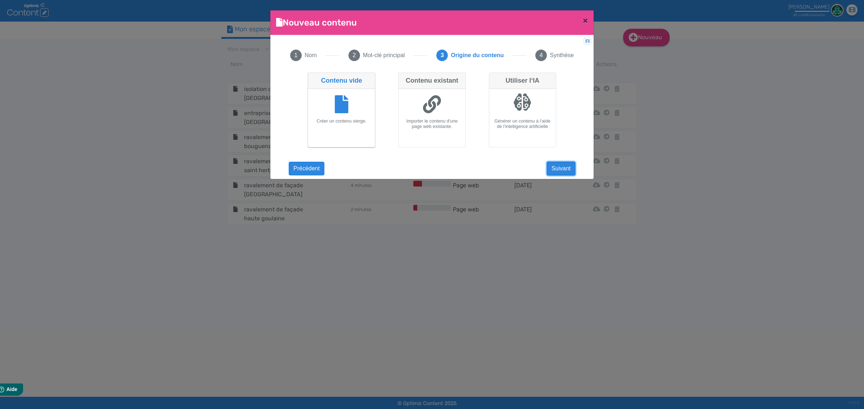
click at [566, 164] on button "Suivant" at bounding box center [561, 169] width 28 height 14
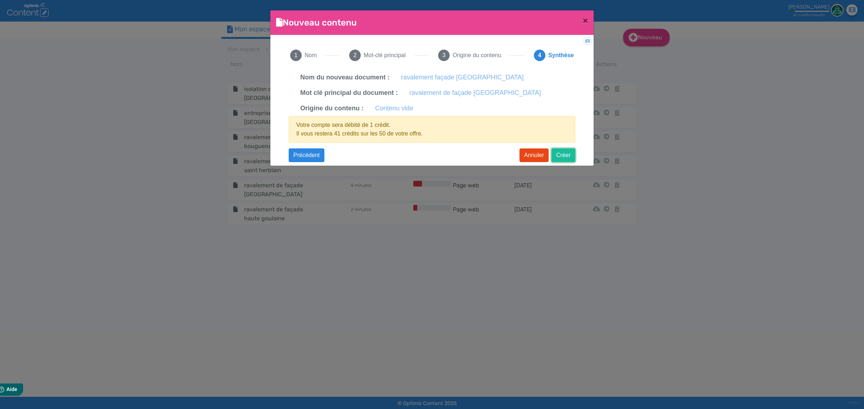
click at [562, 157] on button "Créer" at bounding box center [563, 156] width 24 height 14
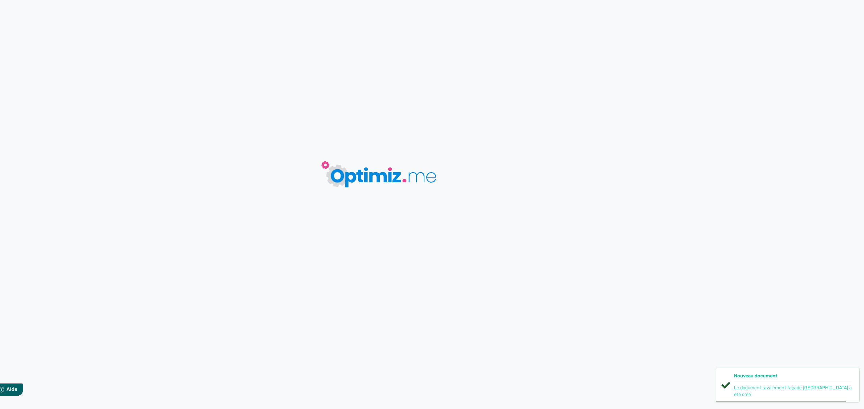
type input "ravalement façade [GEOGRAPHIC_DATA]"
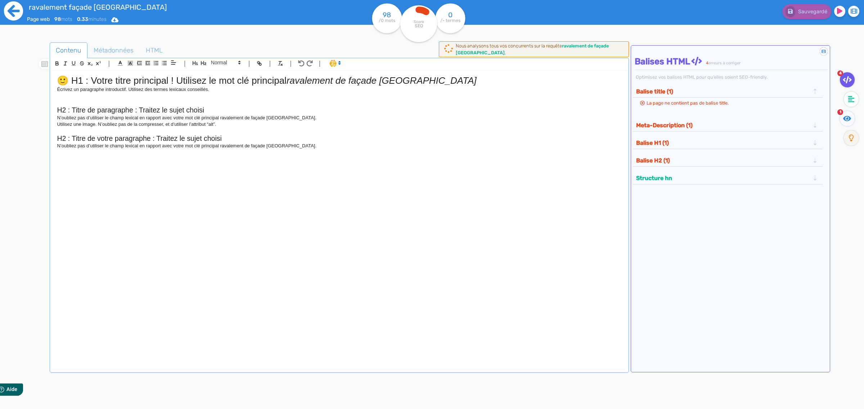
click at [9, 11] on icon at bounding box center [14, 11] width 20 height 20
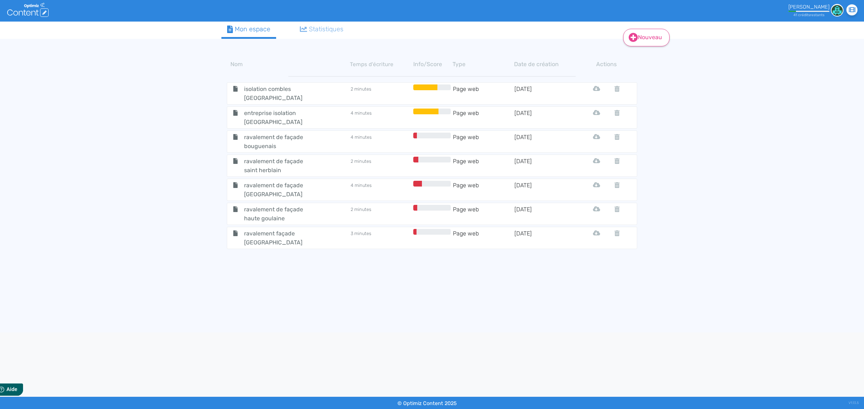
click at [653, 33] on link "Nouveau" at bounding box center [646, 38] width 46 height 18
click at [638, 55] on button "Contenu" at bounding box center [651, 56] width 58 height 12
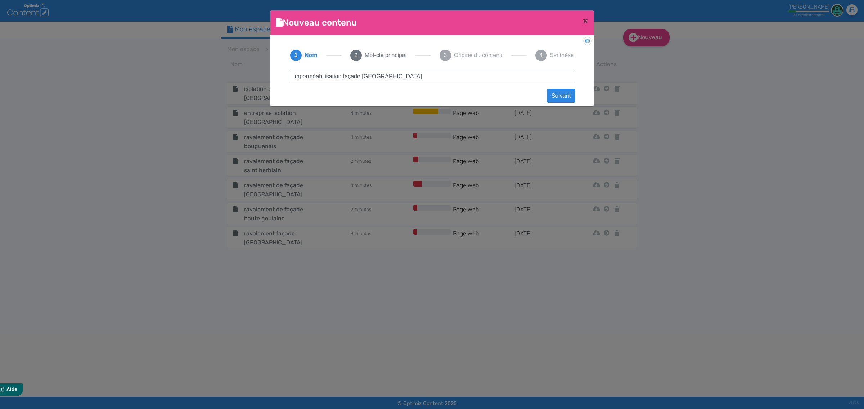
click at [362, 71] on input "imperméabilisation façade [GEOGRAPHIC_DATA]" at bounding box center [432, 77] width 286 height 14
type input "imperméabilisation façade [GEOGRAPHIC_DATA]"
click at [553, 104] on app-new-document-modal "Nouveau contenu × Didacticiel: Créer un document 1 Nom 2 Mot-clé principal 3 Or…" at bounding box center [431, 58] width 323 height 96
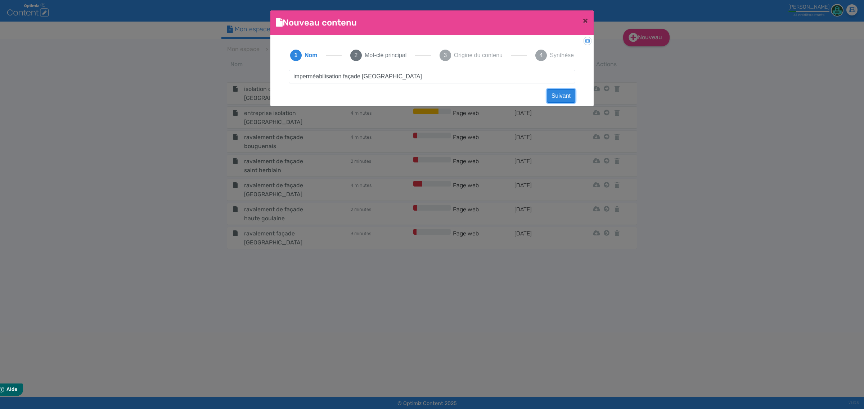
click at [554, 96] on button "Suivant" at bounding box center [561, 96] width 28 height 14
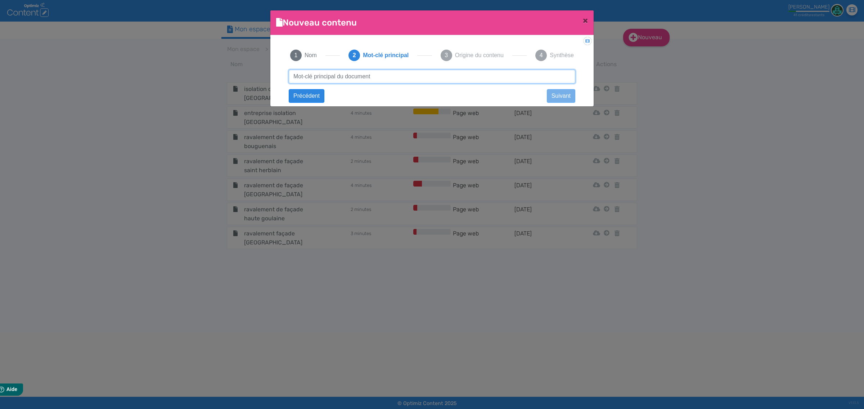
paste input "imperméabilisation façade [GEOGRAPHIC_DATA]"
type input "imperméabilisation façade [GEOGRAPHIC_DATA]"
click button "Suivant" at bounding box center [0, 0] width 0 height 0
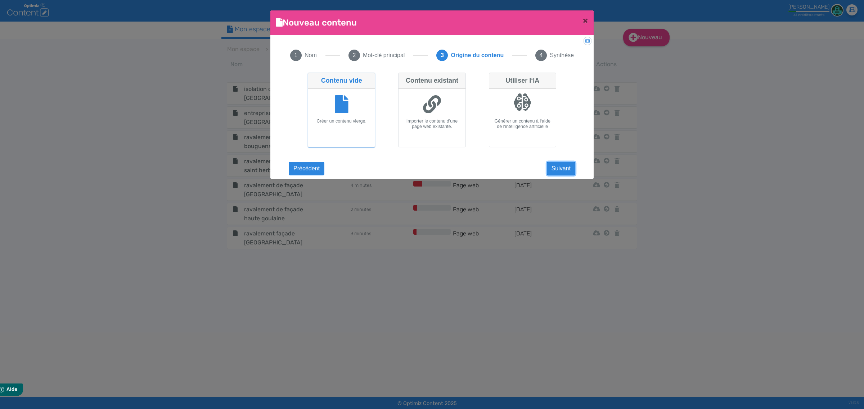
click at [556, 163] on button "Suivant" at bounding box center [561, 169] width 28 height 14
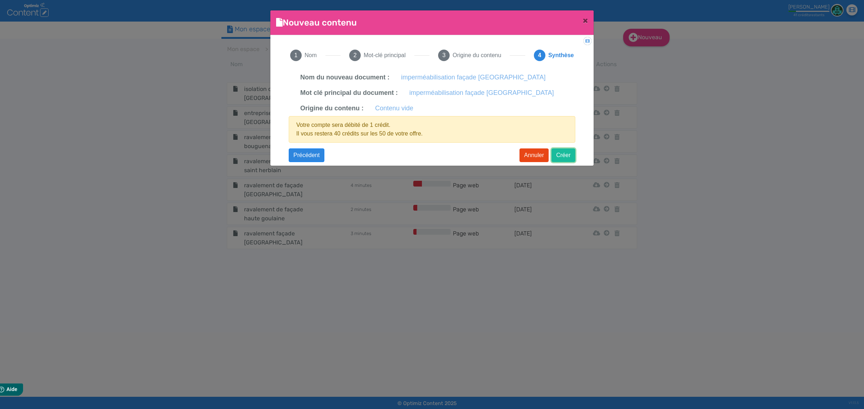
click at [565, 155] on button "Créer" at bounding box center [563, 156] width 24 height 14
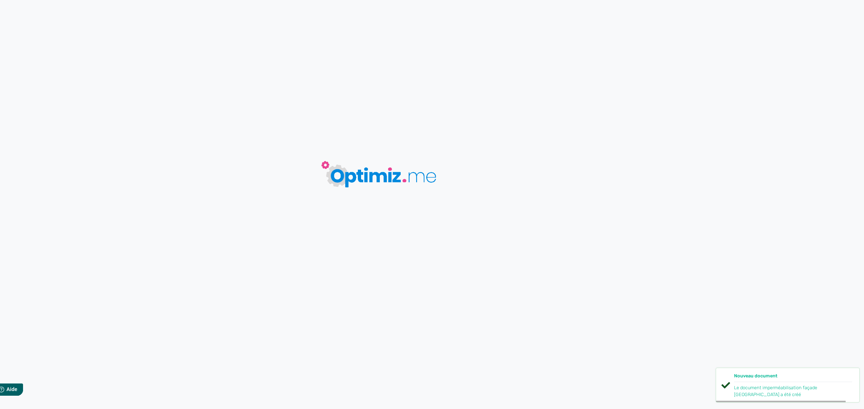
type input "imperméabilisation façade [GEOGRAPHIC_DATA]"
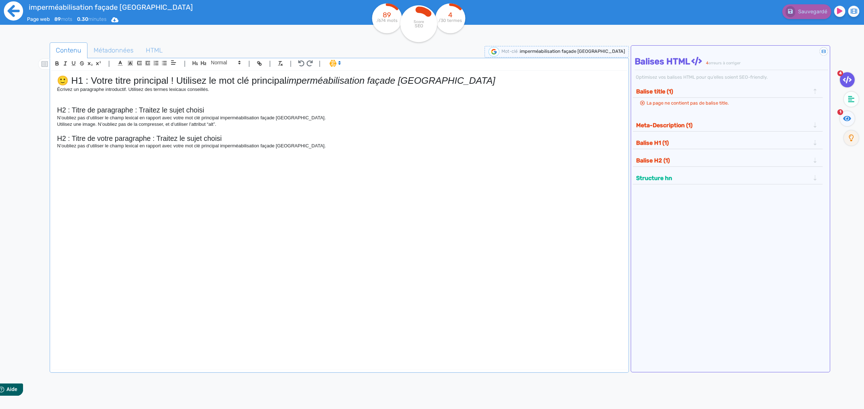
click at [17, 6] on icon at bounding box center [13, 10] width 19 height 19
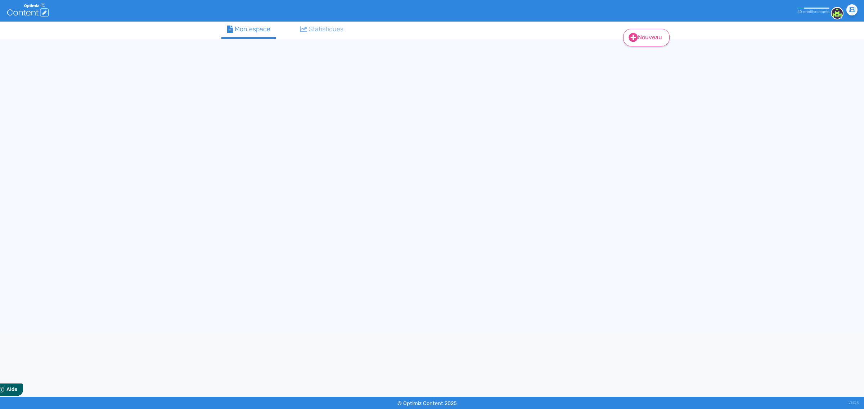
click at [649, 38] on link "Nouveau" at bounding box center [646, 38] width 46 height 18
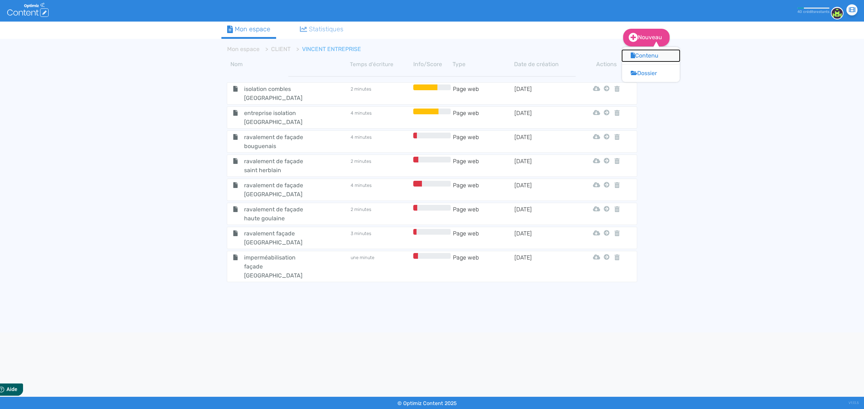
click at [650, 54] on button "Contenu" at bounding box center [651, 56] width 58 height 12
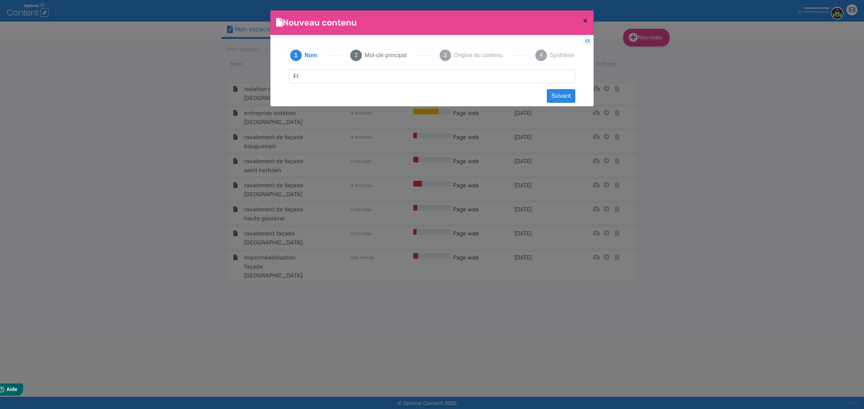
type input "F"
click at [382, 76] on input "Fissure de façade [GEOGRAPHIC_DATA]" at bounding box center [432, 77] width 286 height 14
type input "Fissure de façade [GEOGRAPHIC_DATA]"
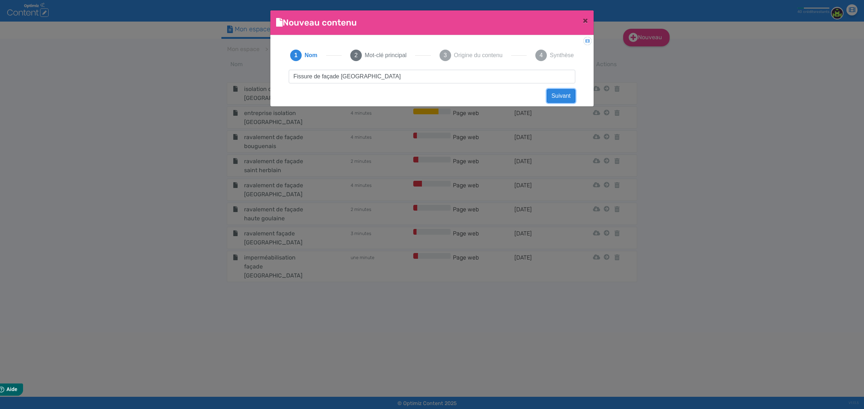
click at [557, 100] on button "Suivant" at bounding box center [561, 96] width 28 height 14
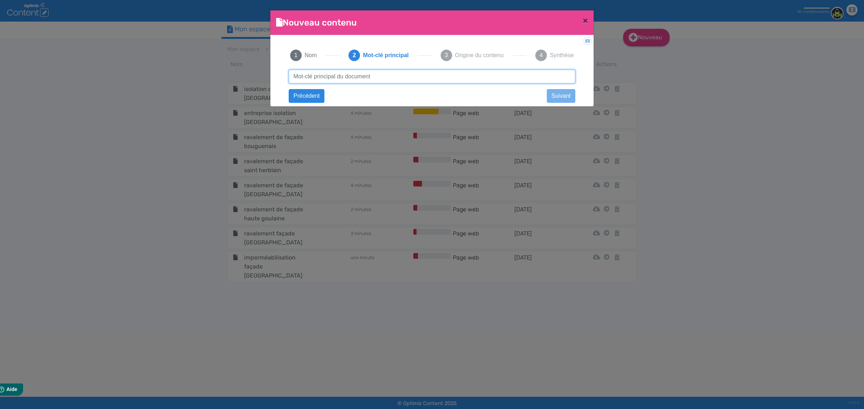
paste input "Fissure de façade [GEOGRAPHIC_DATA]"
type input "Fissure de façade [GEOGRAPHIC_DATA]"
click at [560, 92] on button "Suivant" at bounding box center [561, 96] width 28 height 14
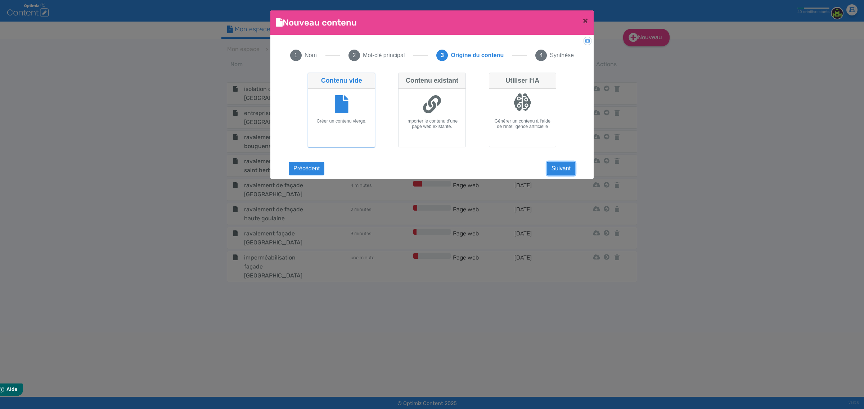
click at [560, 169] on button "Suivant" at bounding box center [561, 169] width 28 height 14
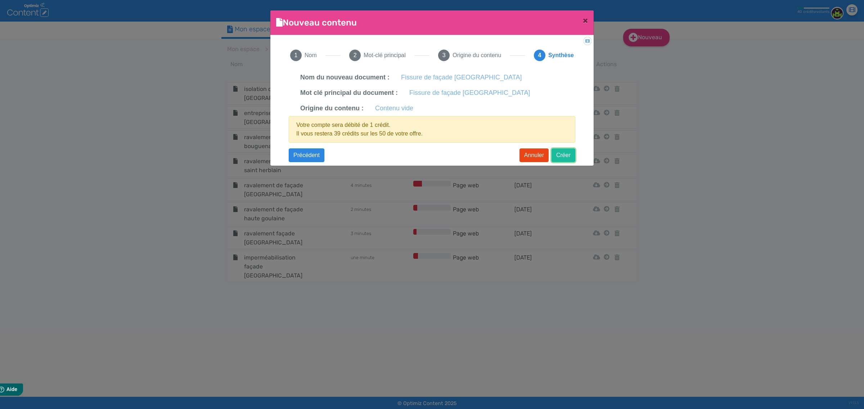
click at [555, 153] on button "Créer" at bounding box center [563, 156] width 24 height 14
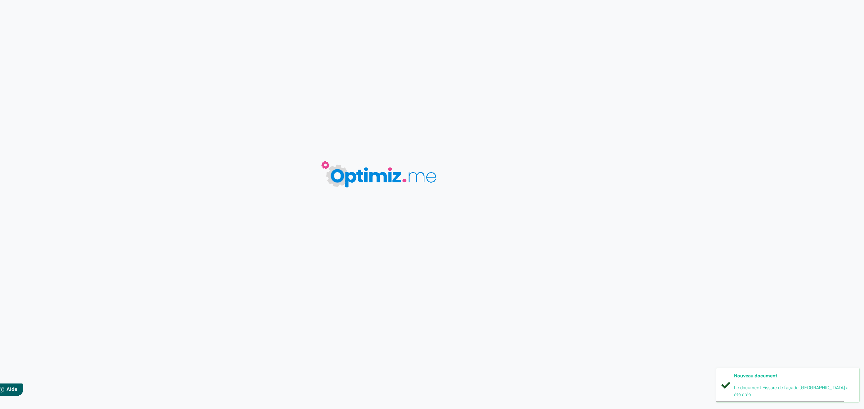
type input "Fissure de façade [GEOGRAPHIC_DATA]"
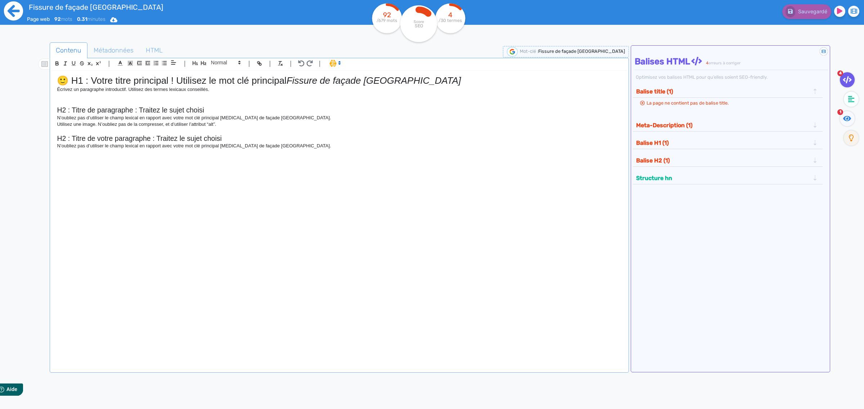
click at [15, 13] on icon at bounding box center [13, 10] width 19 height 19
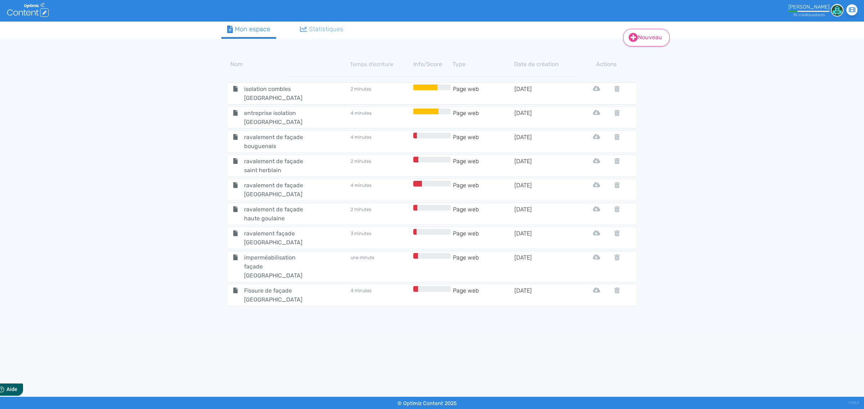
click at [640, 42] on link "Nouveau" at bounding box center [646, 38] width 46 height 18
click at [646, 56] on button "Contenu" at bounding box center [651, 56] width 58 height 12
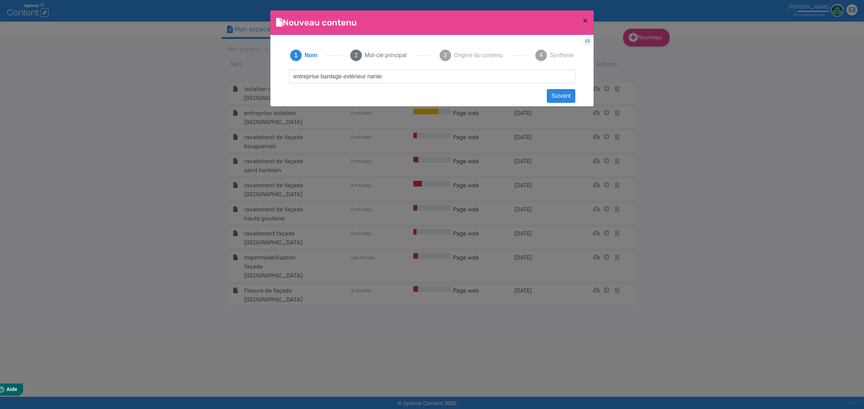
type input "entreprise bardage extérieur [GEOGRAPHIC_DATA]"
click button "Suivant" at bounding box center [561, 96] width 28 height 14
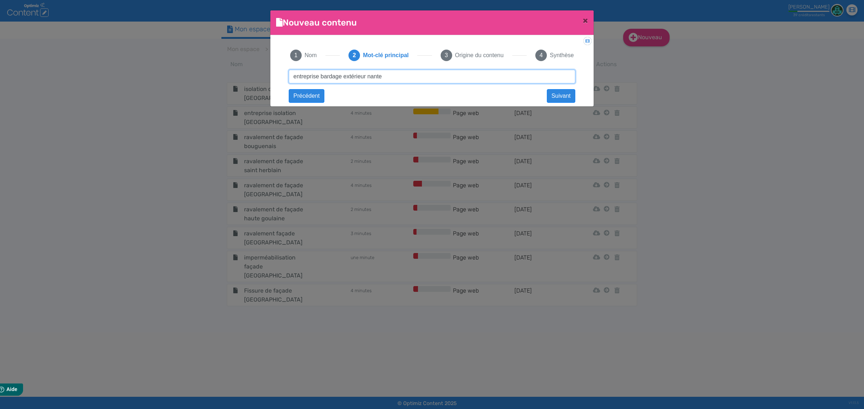
type input "entreprise bardage extérieur [GEOGRAPHIC_DATA]"
click button "Suivant" at bounding box center [0, 0] width 0 height 0
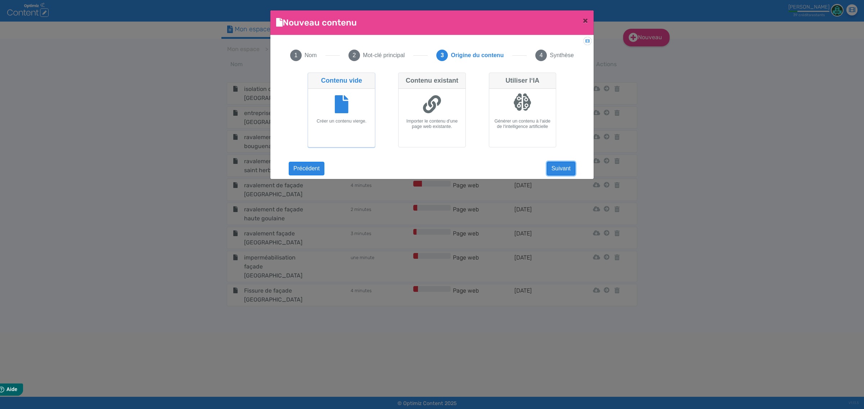
click at [553, 168] on button "Suivant" at bounding box center [561, 169] width 28 height 14
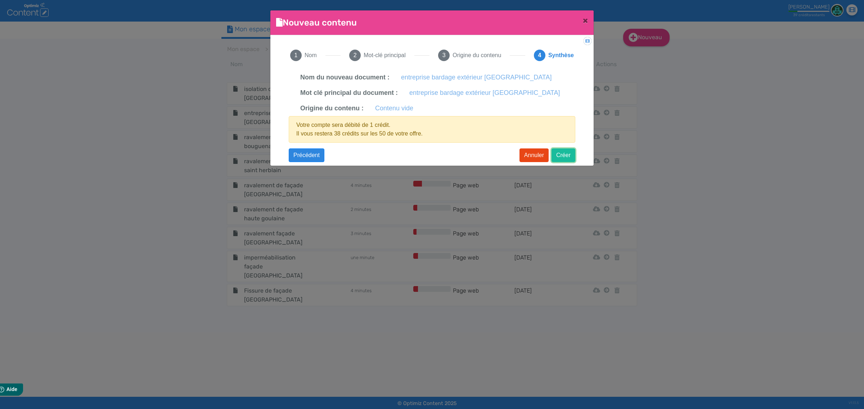
click at [559, 155] on button "Créer" at bounding box center [563, 156] width 24 height 14
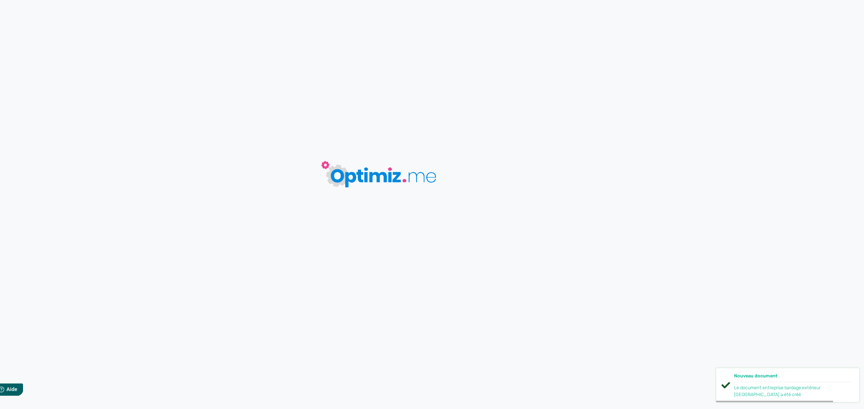
type input "entreprise bardage extérieur [GEOGRAPHIC_DATA]"
